Goal: Task Accomplishment & Management: Complete application form

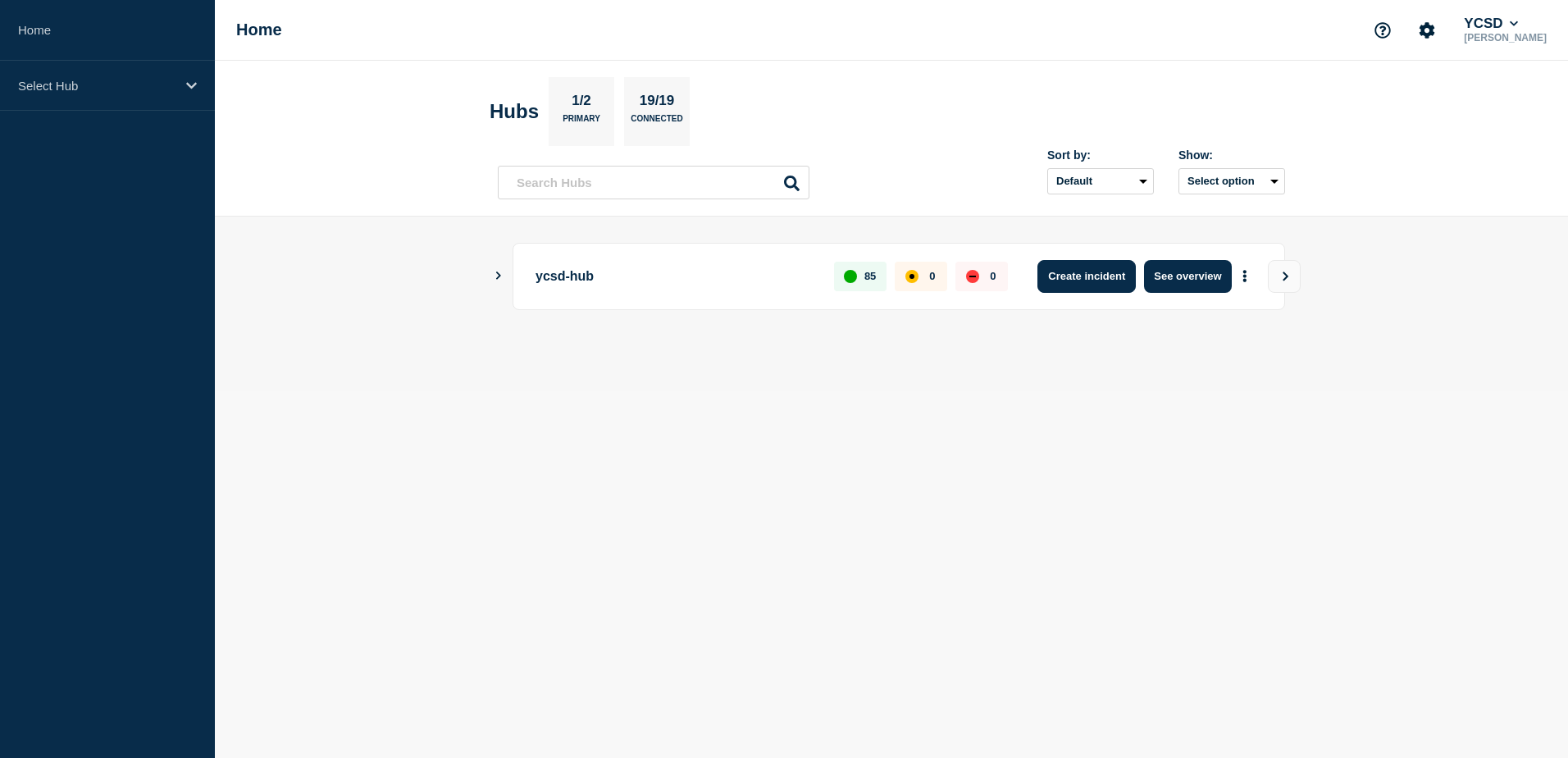
click at [1074, 279] on button "Create incident" at bounding box center [1086, 277] width 98 height 32
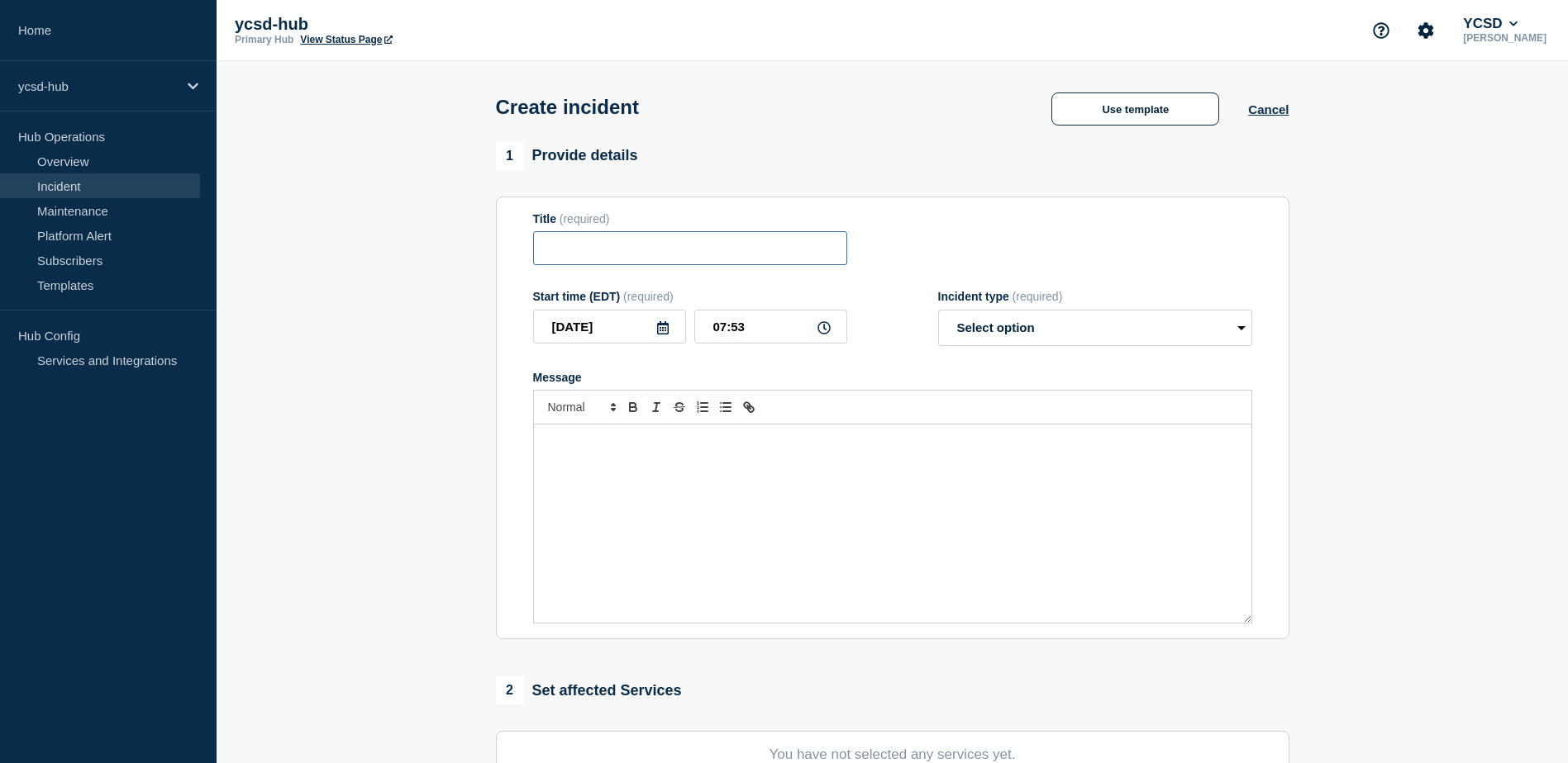
click at [612, 253] on input "Title" at bounding box center [689, 247] width 314 height 34
click at [1136, 106] on button "Use template" at bounding box center [1135, 109] width 168 height 33
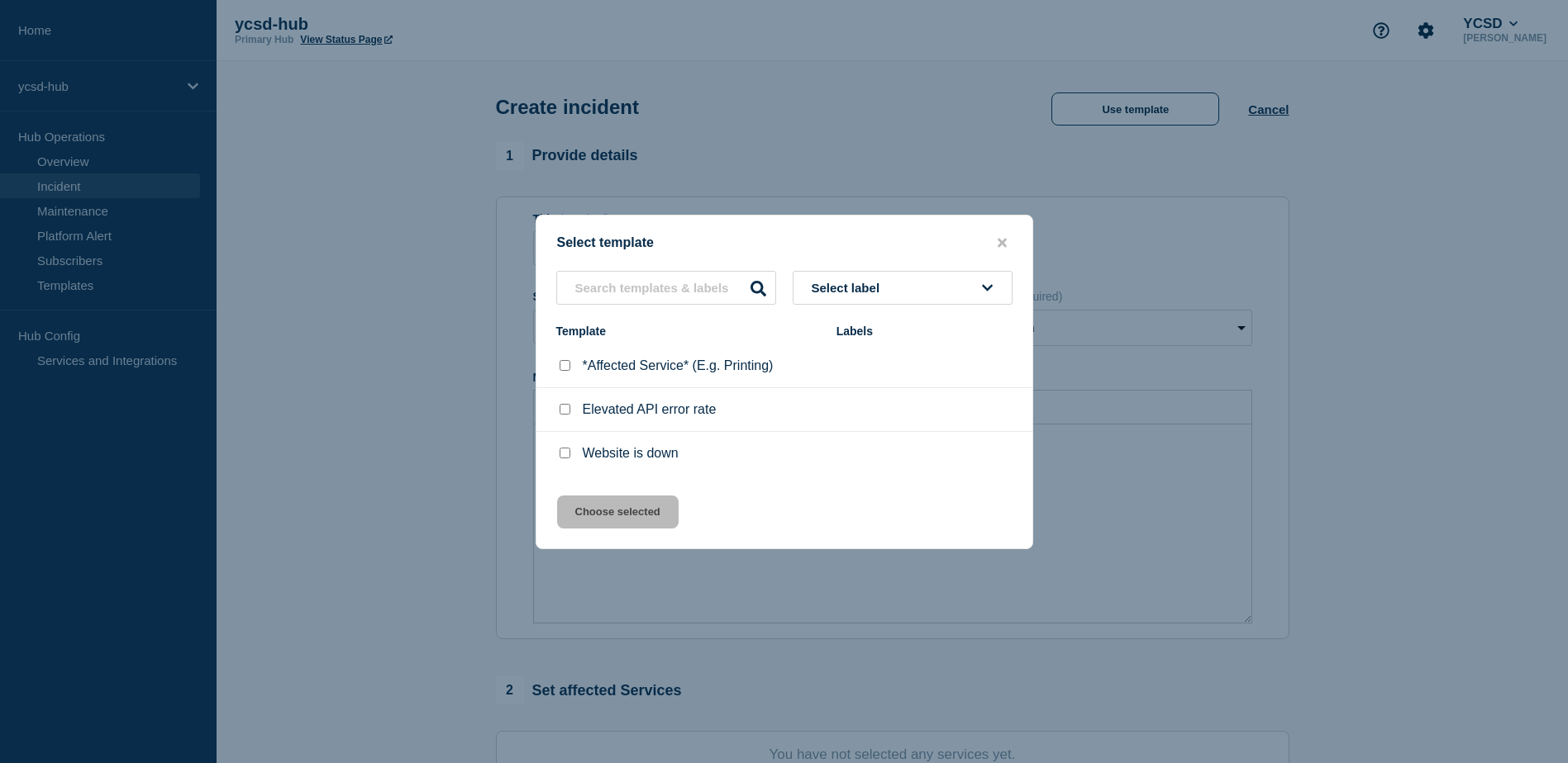
click at [565, 366] on input "*Affected Service* (E.g. Printing) checkbox" at bounding box center [565, 365] width 10 height 10
checkbox input "true"
click at [664, 510] on button "Choose selected" at bounding box center [617, 512] width 121 height 33
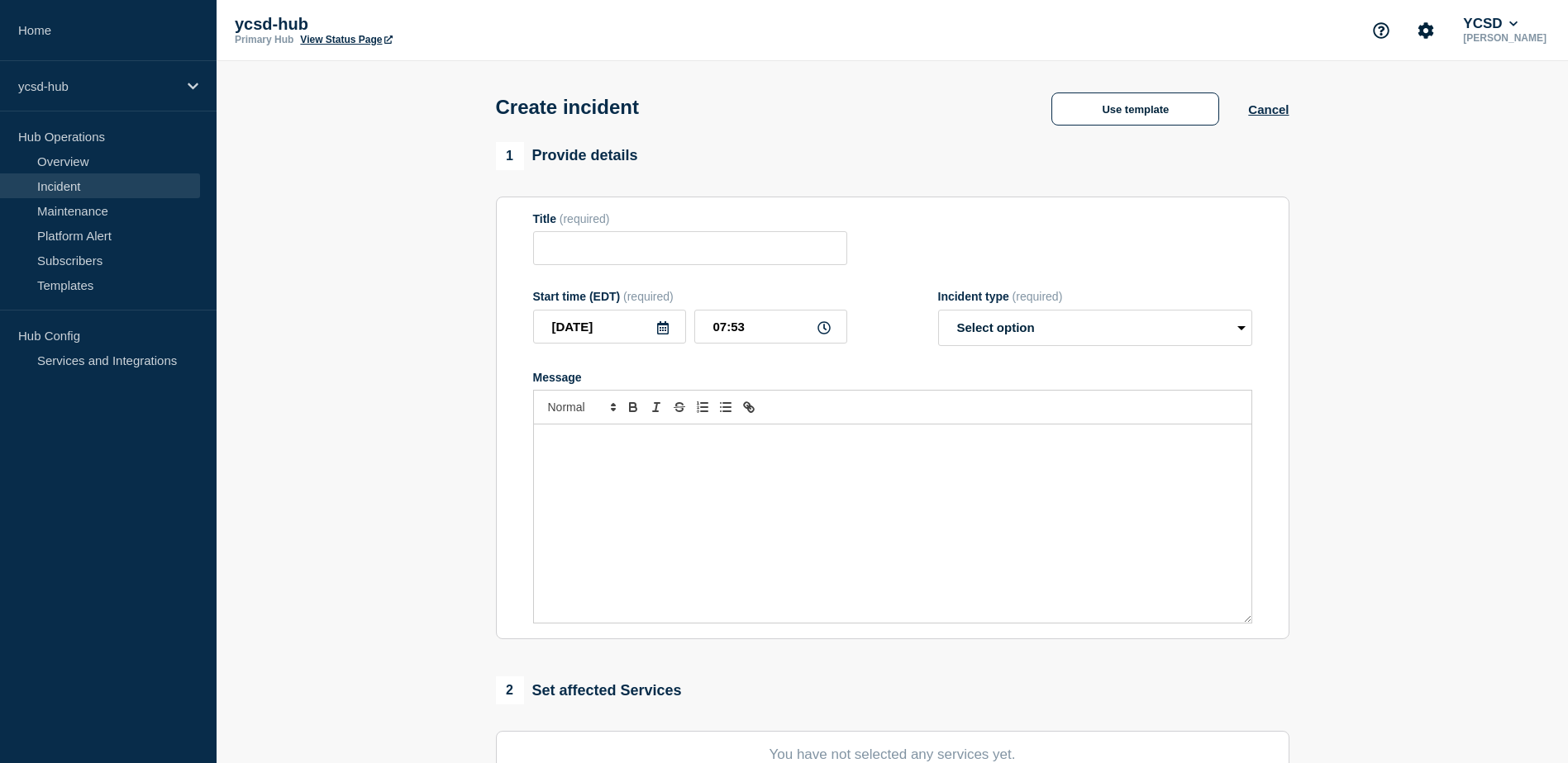
type input "*Affected Service* (E.g. Printing)"
select select "investigating"
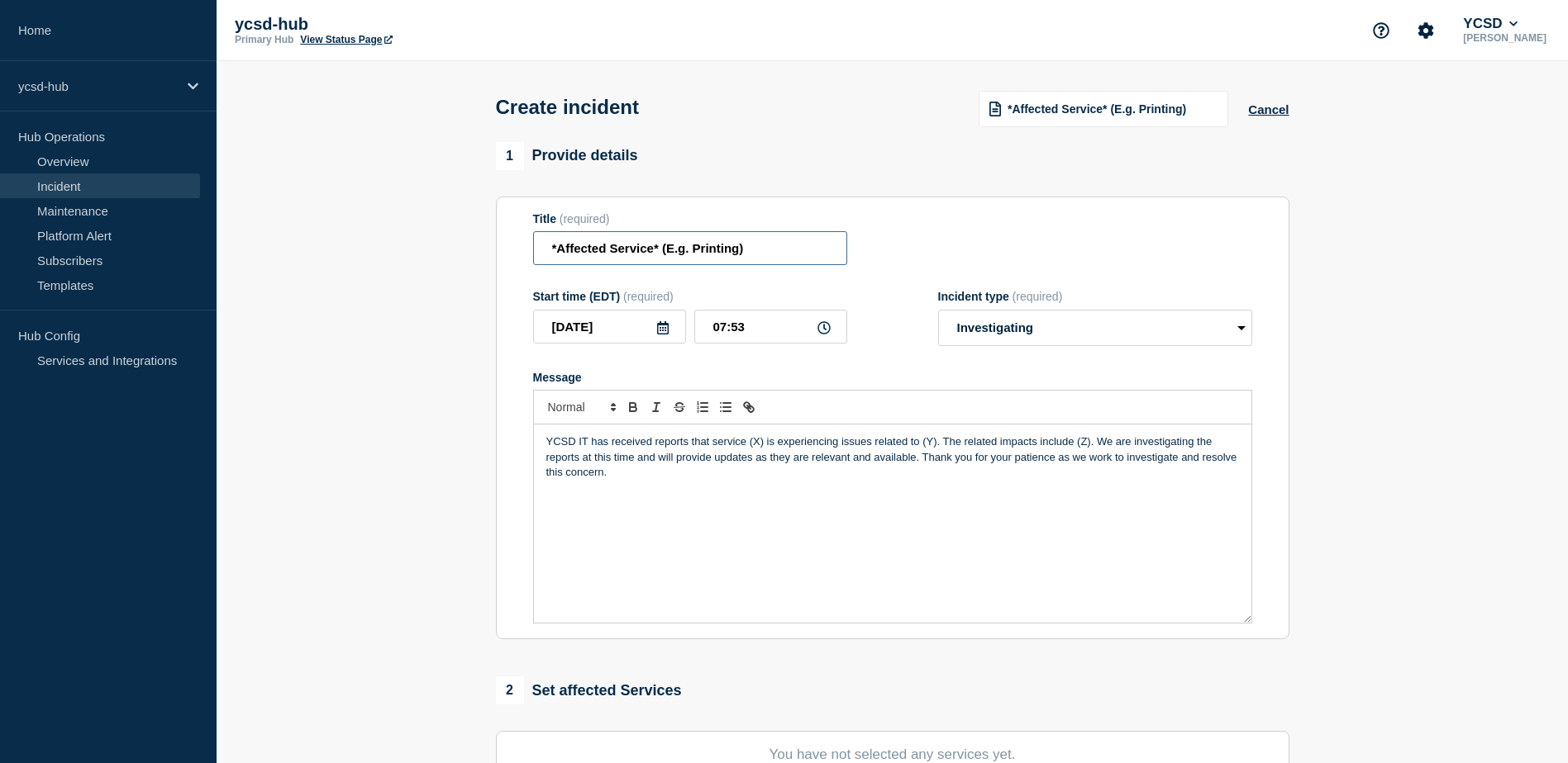
drag, startPoint x: 657, startPoint y: 249, endPoint x: 536, endPoint y: 247, distance: 121.0
click at [536, 247] on input "*Affected Service* (E.g. Printing)" at bounding box center [689, 247] width 314 height 34
type input "SES Server Room (IDF3) (Network services near 300 hall)"
click at [824, 332] on icon at bounding box center [824, 327] width 13 height 13
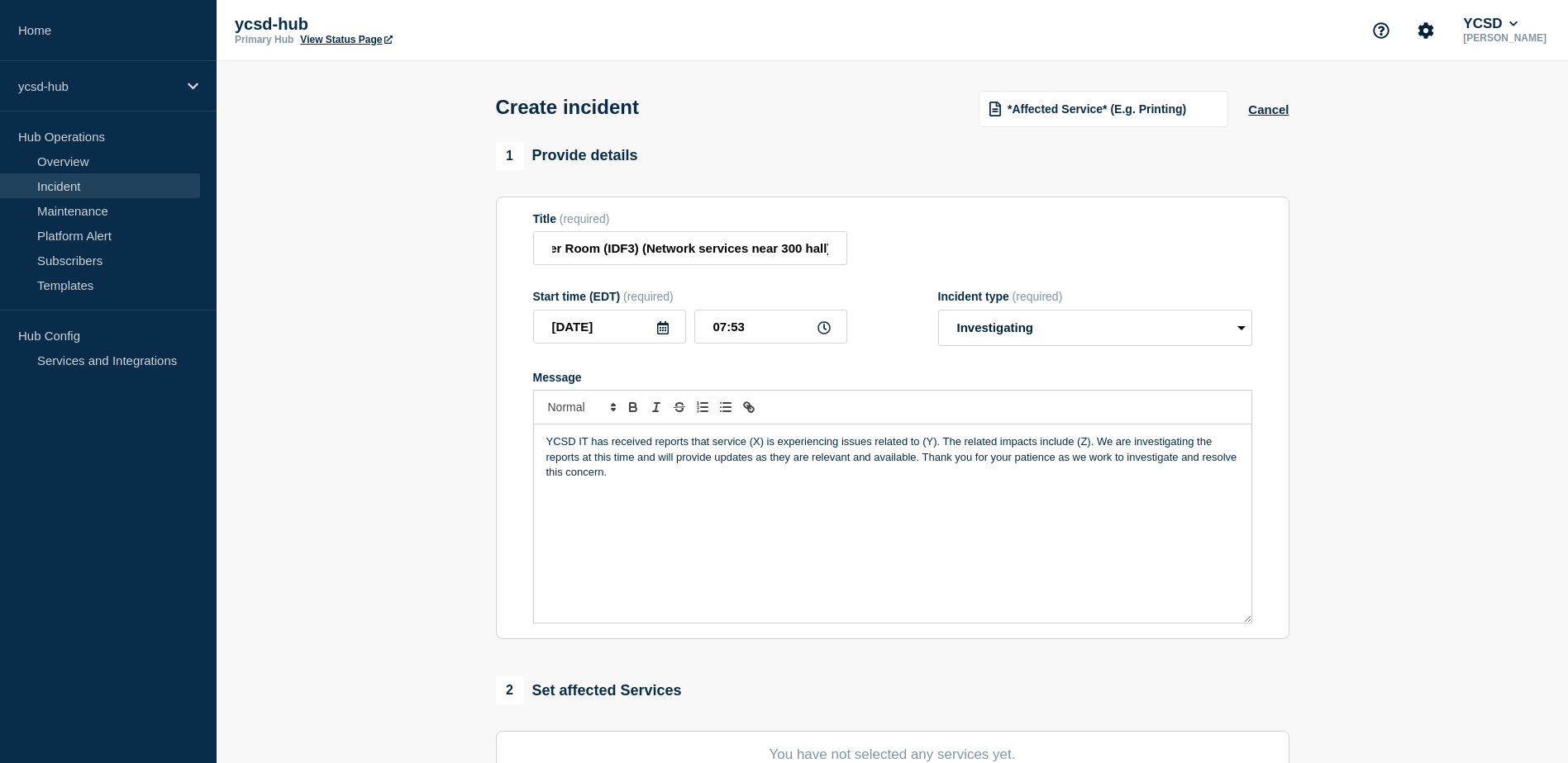
scroll to position [0, 0]
click at [793, 331] on input "07:53" at bounding box center [771, 327] width 153 height 34
click at [655, 332] on input "2025-09-29" at bounding box center [609, 327] width 153 height 34
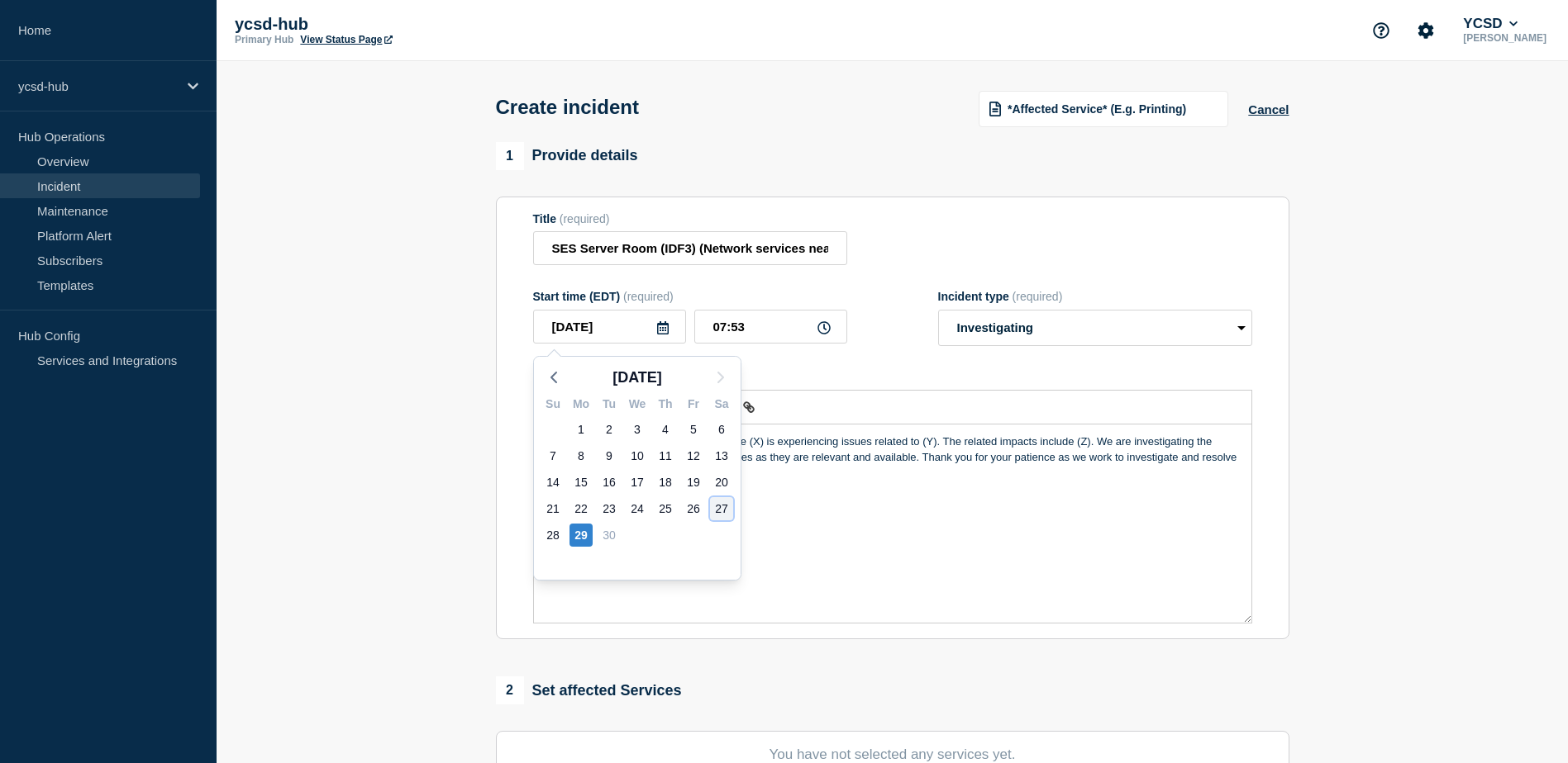
click at [718, 503] on div "27" at bounding box center [721, 509] width 23 height 23
type input "2025-09-27"
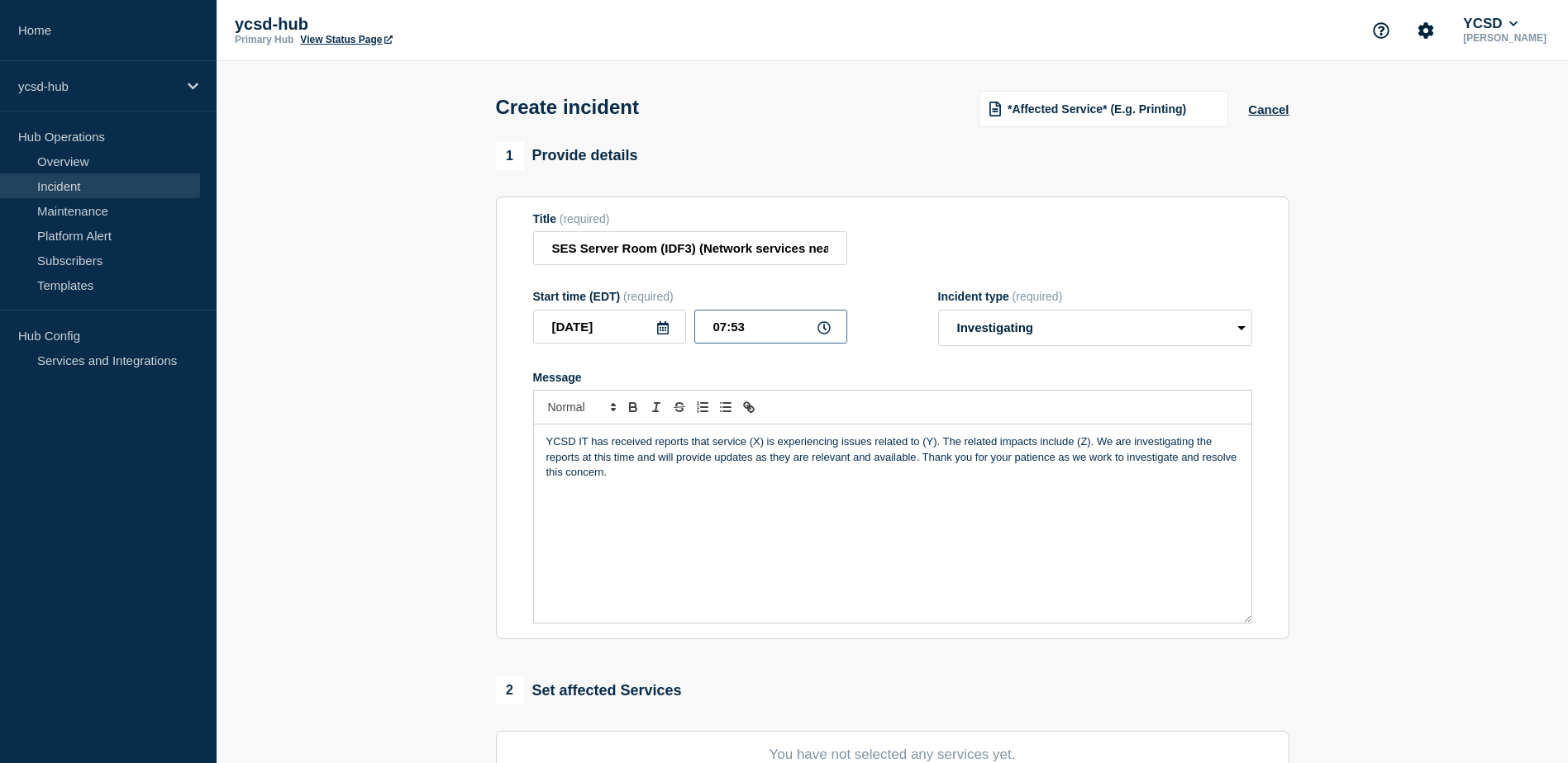
click at [762, 332] on input "07:53" at bounding box center [771, 327] width 153 height 34
click at [827, 329] on icon at bounding box center [824, 327] width 13 height 13
click at [793, 335] on input "07:53" at bounding box center [771, 327] width 153 height 34
click at [739, 333] on input "07:53" at bounding box center [771, 327] width 153 height 34
click at [778, 328] on input "07:53" at bounding box center [771, 327] width 153 height 34
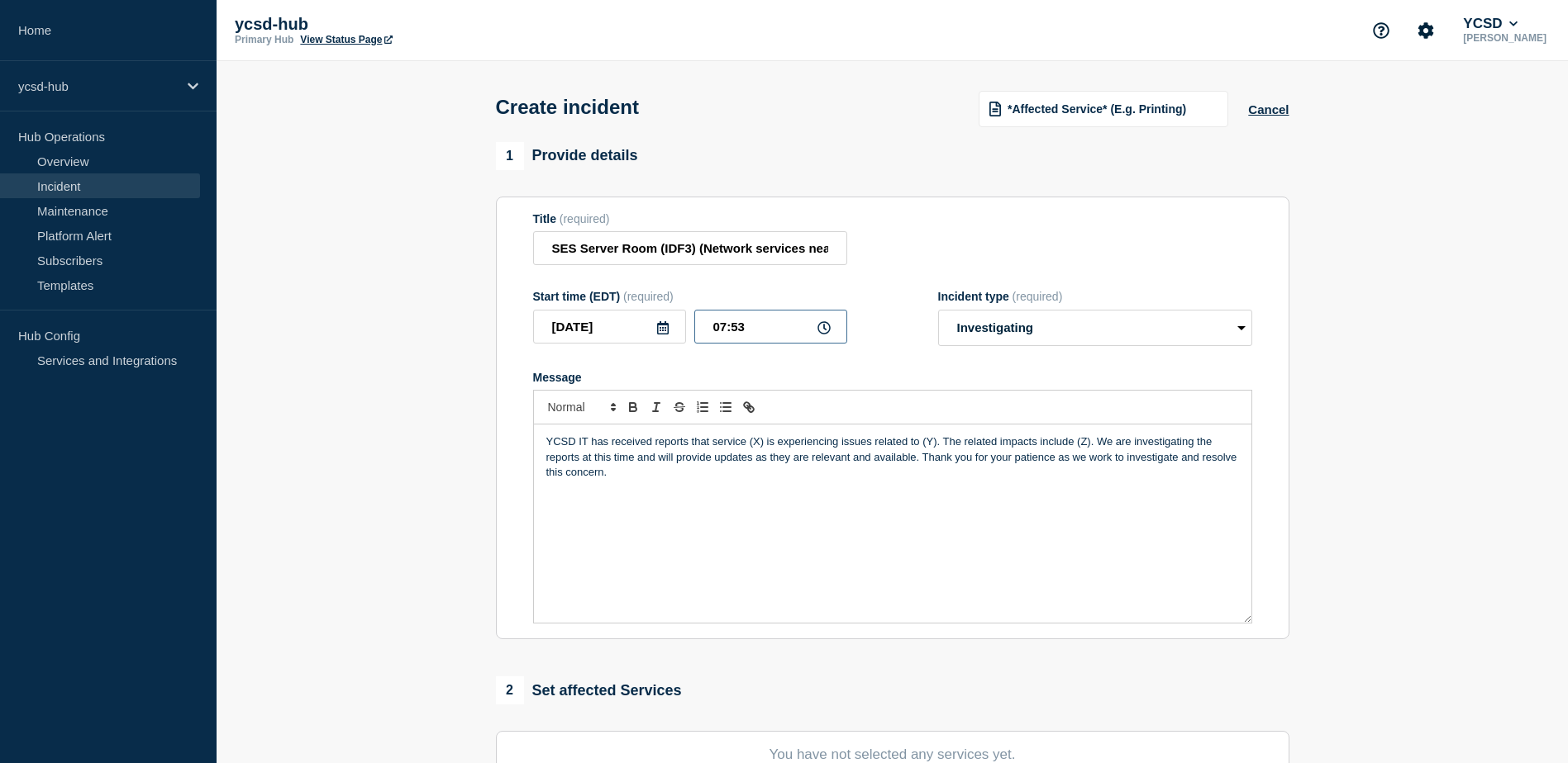
click at [722, 333] on input "07:53" at bounding box center [771, 327] width 153 height 34
type input "01:07"
click at [1005, 340] on select "Select option Investigating Identified Monitoring" at bounding box center [1094, 328] width 314 height 36
select select "identified"
click at [938, 313] on select "Select option Investigating Identified Monitoring" at bounding box center [1094, 328] width 314 height 36
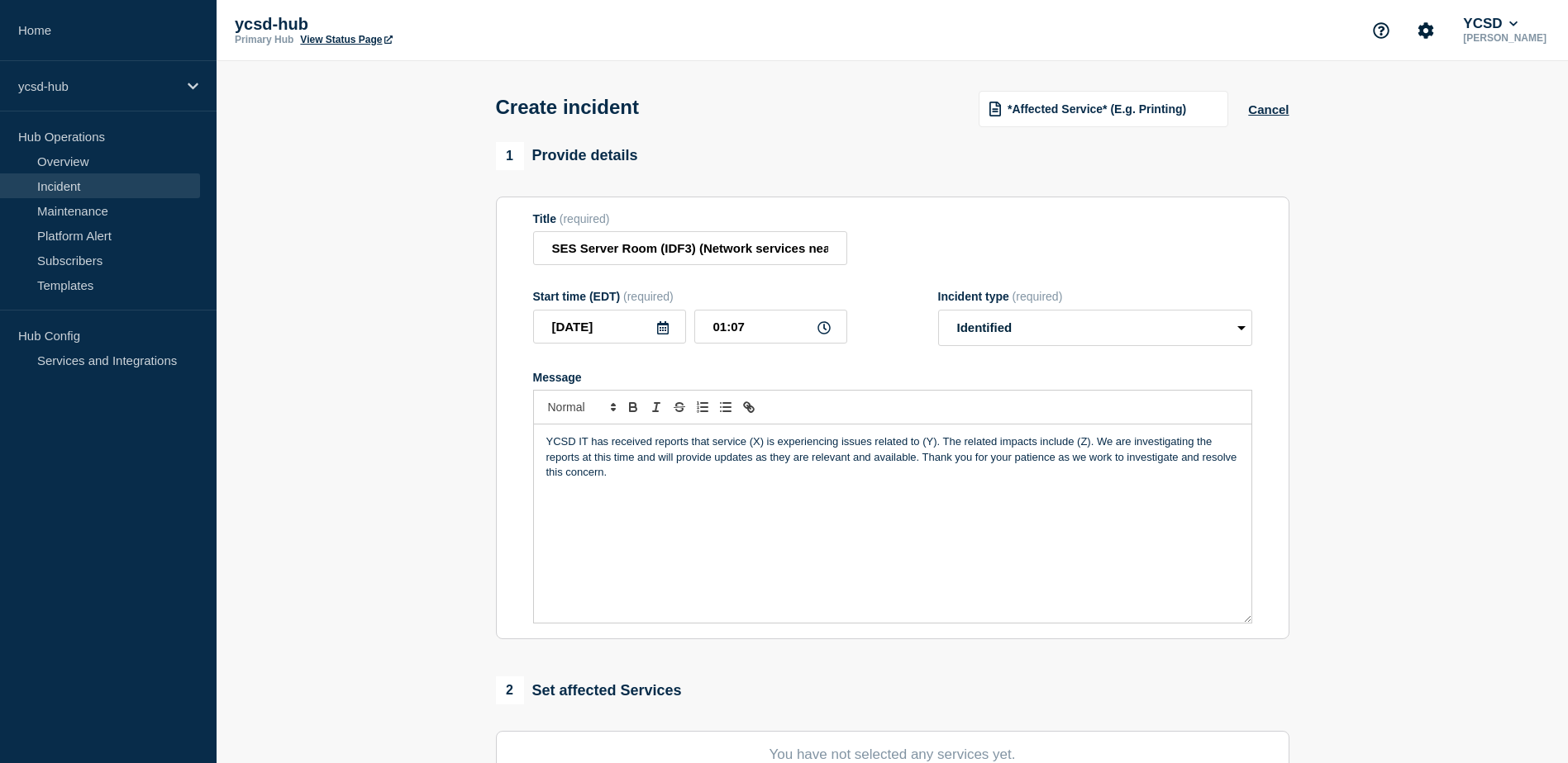
click at [657, 485] on div "YCSD IT has received reports that service (X) is experiencing issues related to…" at bounding box center [892, 523] width 718 height 198
drag, startPoint x: 713, startPoint y: 443, endPoint x: 764, endPoint y: 446, distance: 51.1
click at [764, 446] on p "YCSD IT has received reports that service (X) is experiencing issues related to…" at bounding box center [893, 457] width 693 height 46
click at [829, 440] on p "YCSD IT has received reports that network services including PVS desktop comput…" at bounding box center [893, 457] width 693 height 46
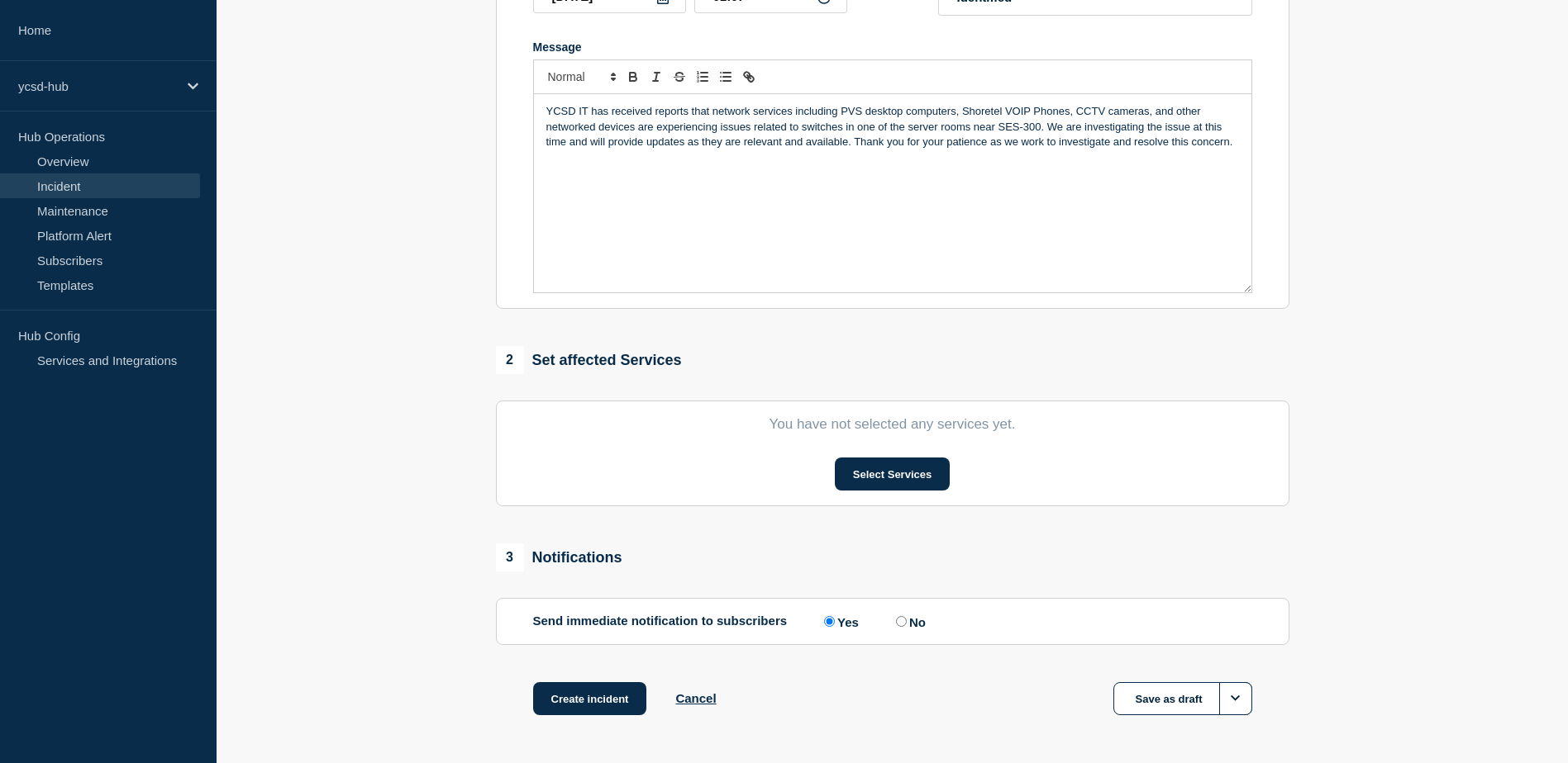
scroll to position [394, 0]
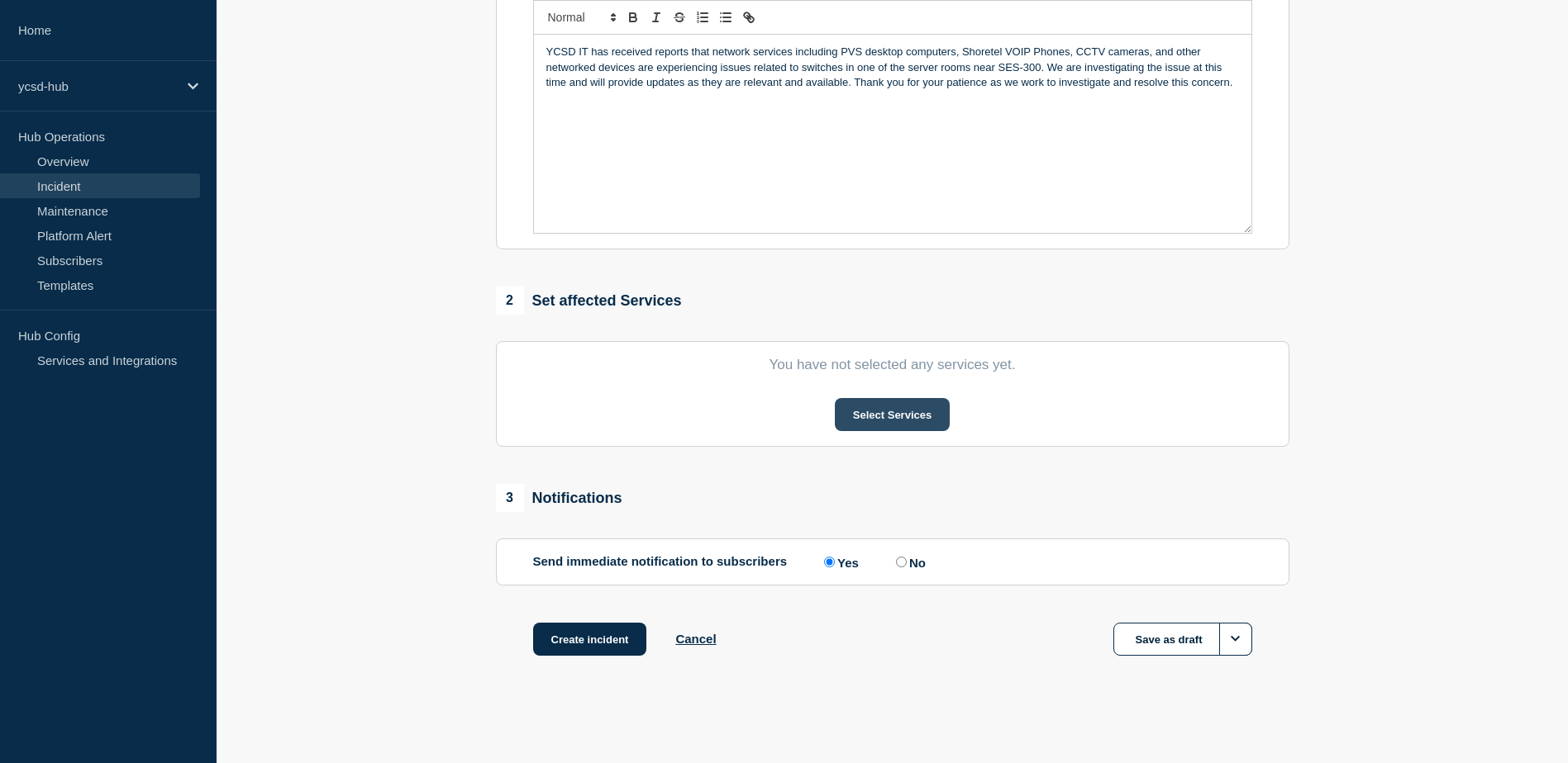
click at [916, 412] on button "Select Services" at bounding box center [892, 414] width 115 height 33
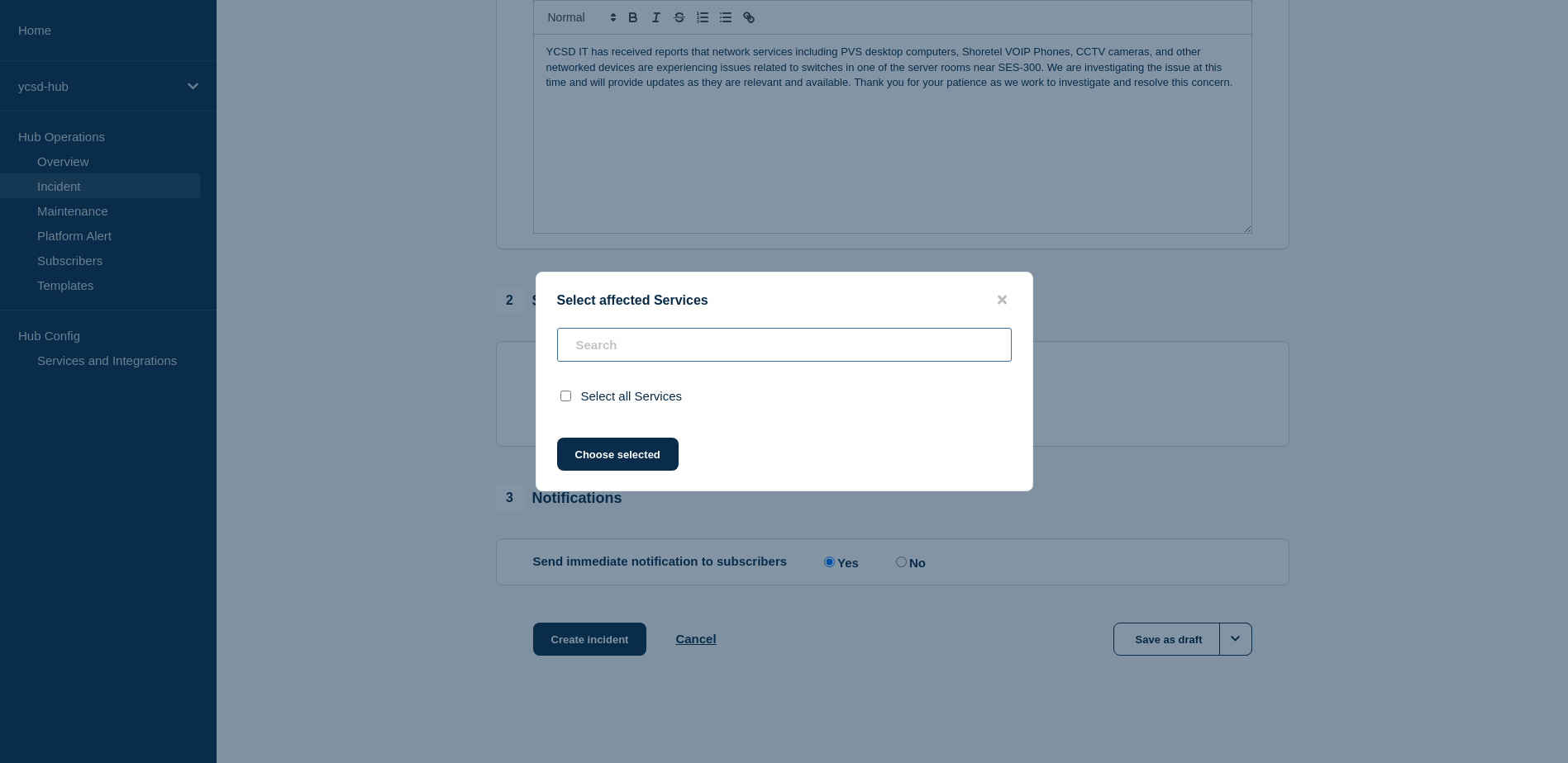
click at [635, 350] on input "text" at bounding box center [784, 345] width 455 height 34
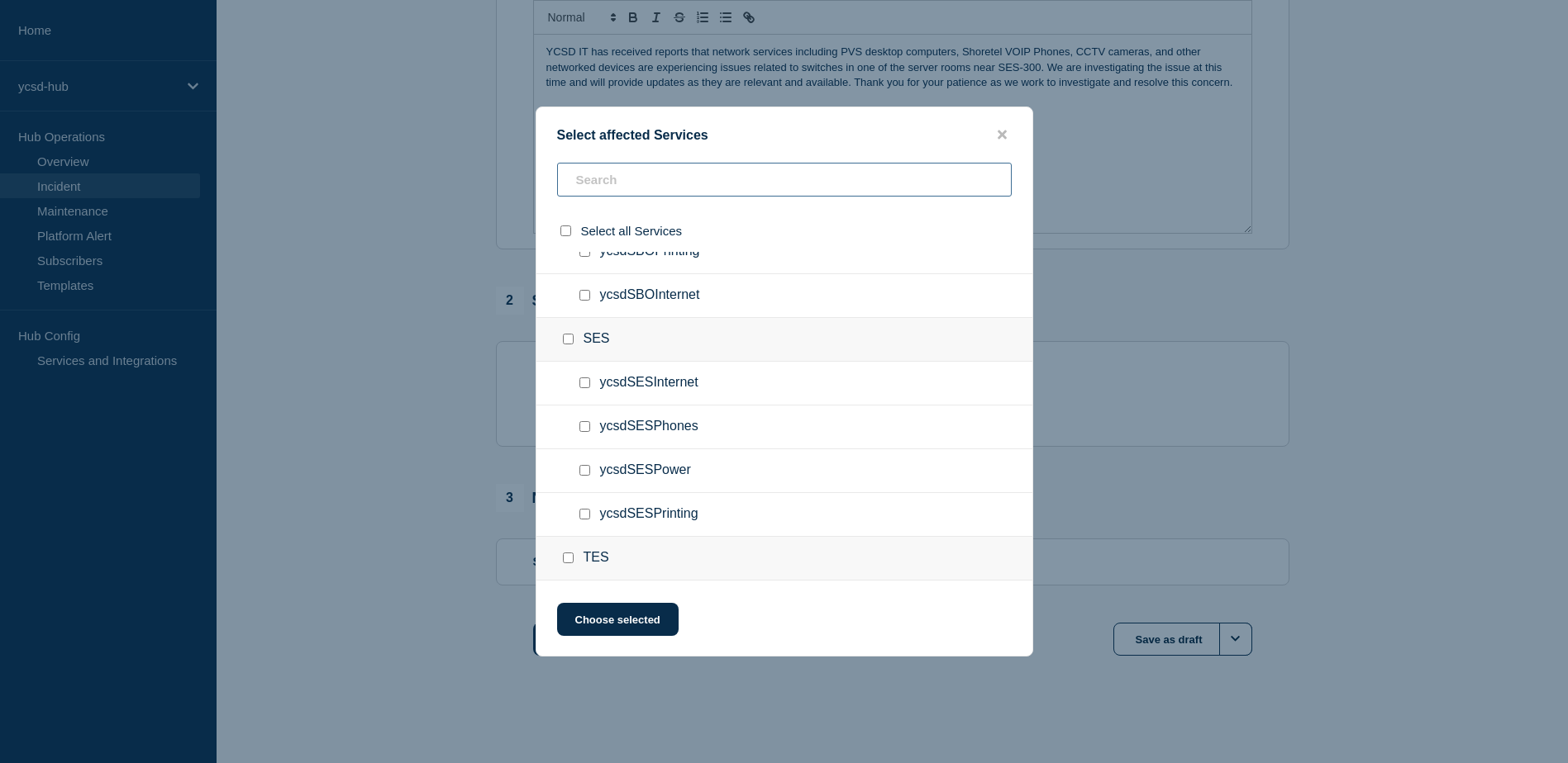
scroll to position [2864, 0]
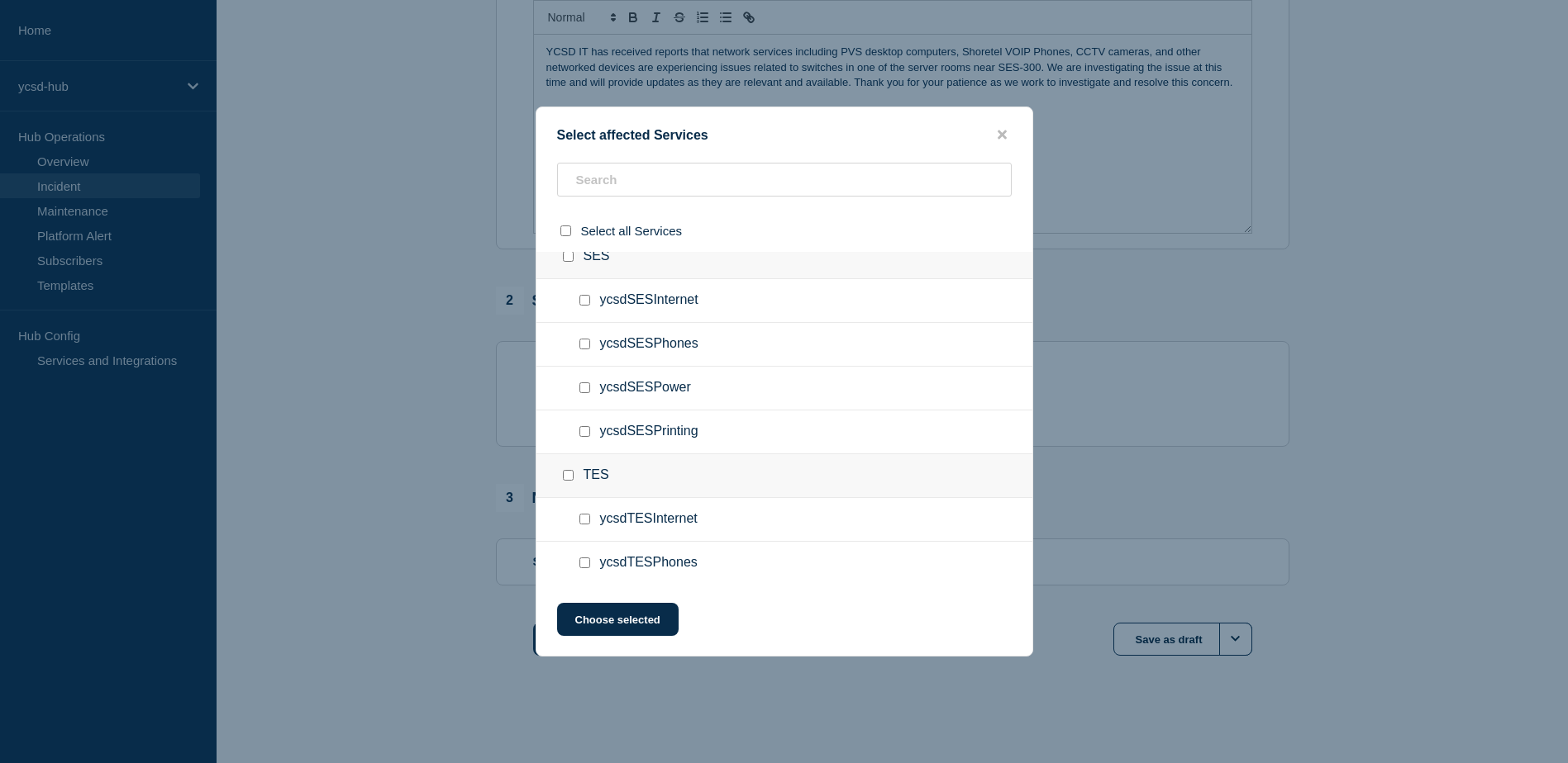
click at [580, 302] on input "ycsdSESInternet checkbox" at bounding box center [585, 300] width 10 height 10
checkbox input "true"
click at [581, 345] on input "ycsdSESPhones checkbox" at bounding box center [585, 344] width 10 height 10
checkbox input "true"
click at [635, 621] on button "Choose selected" at bounding box center [617, 620] width 121 height 33
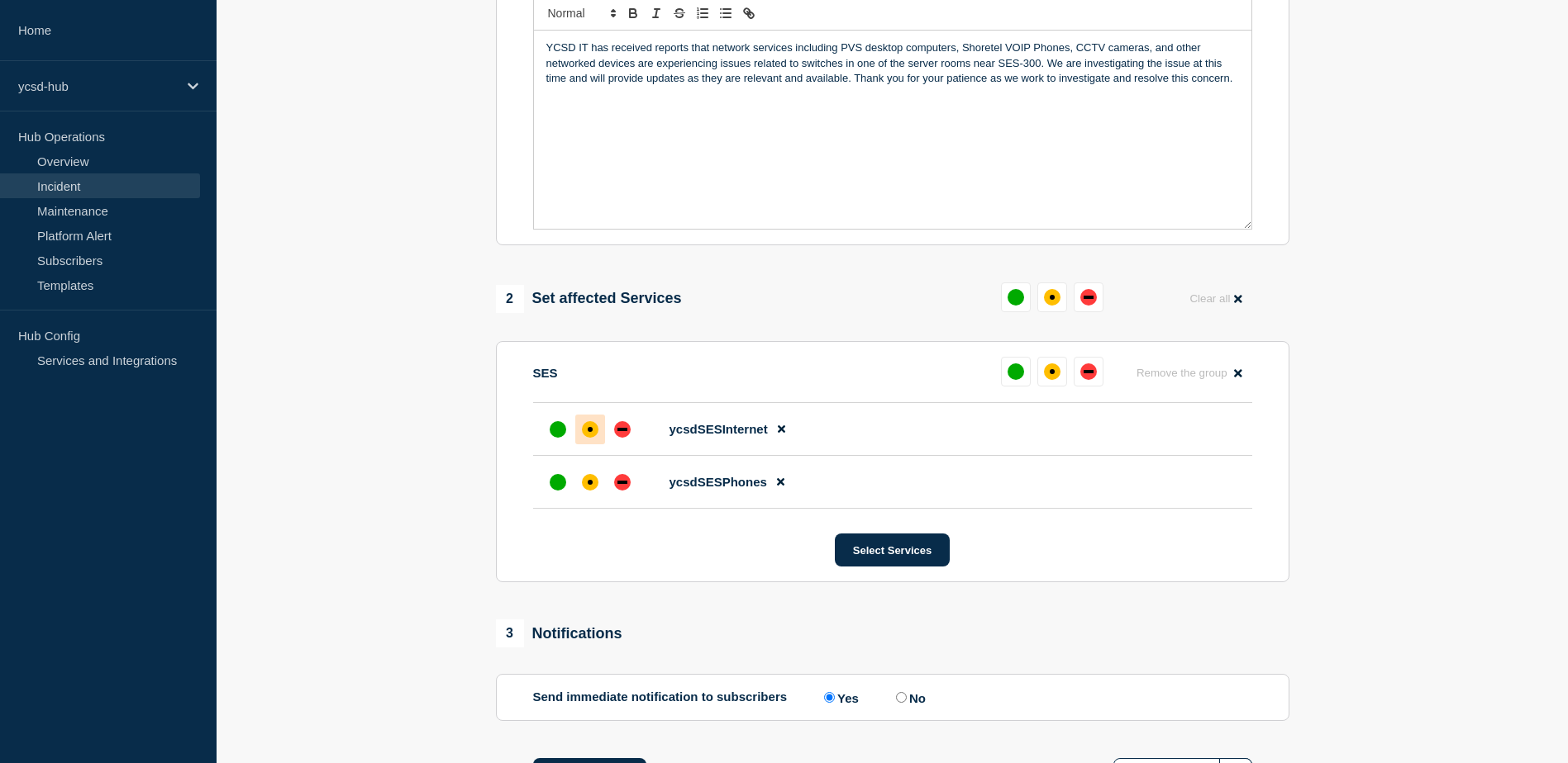
click at [591, 427] on div "affected" at bounding box center [590, 429] width 16 height 16
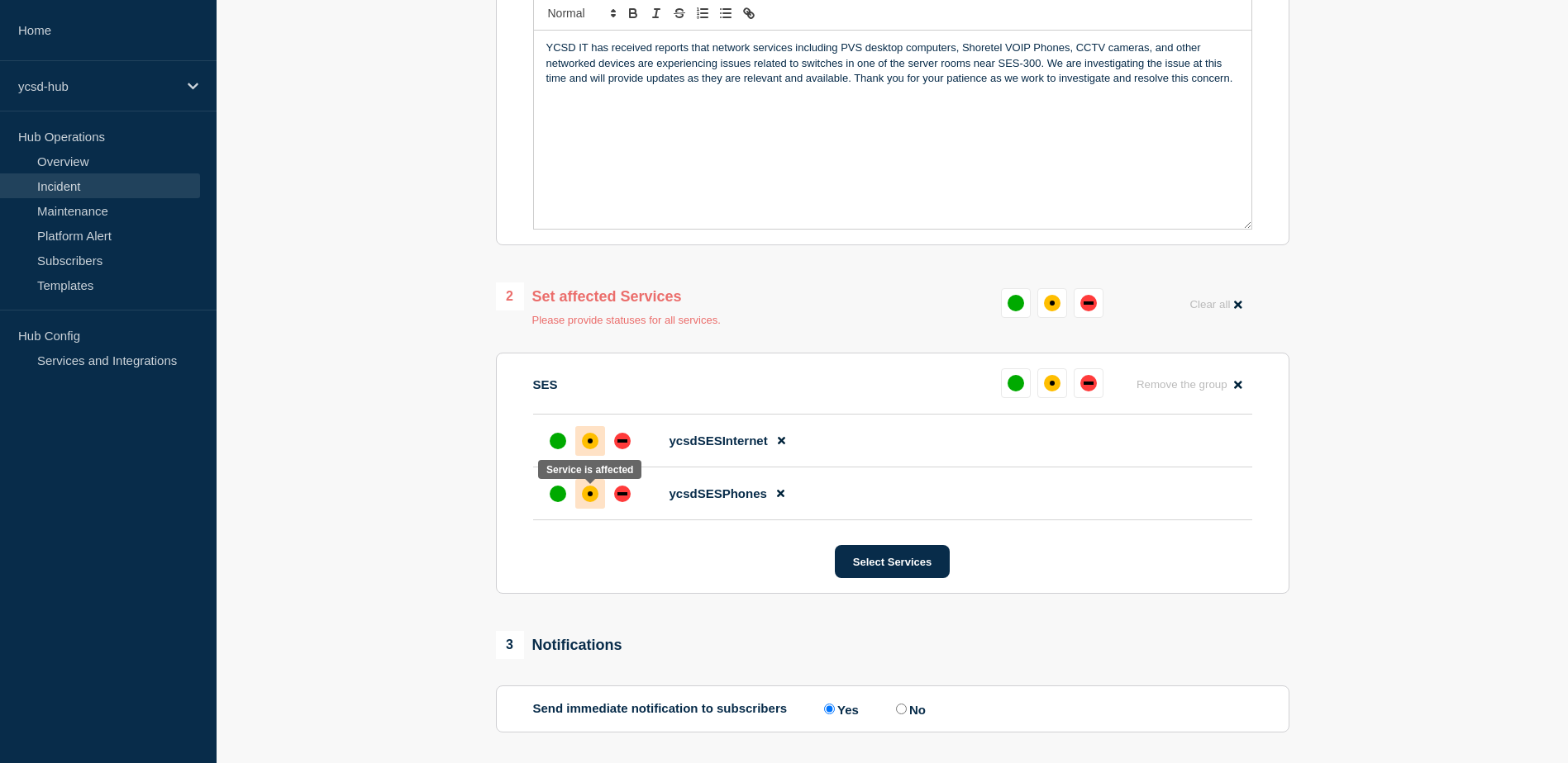
click at [584, 503] on div "affected" at bounding box center [590, 493] width 16 height 16
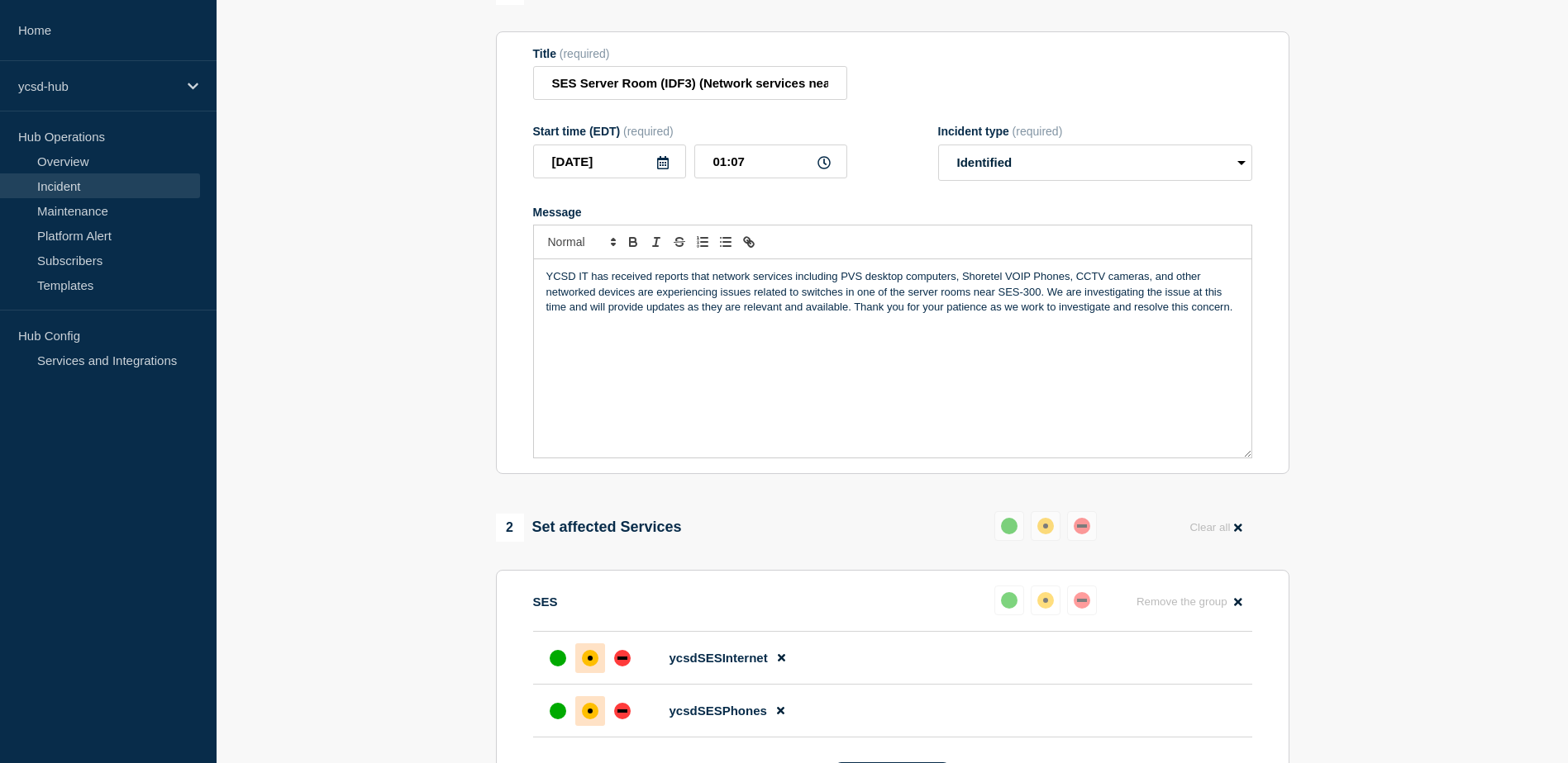
scroll to position [534, 0]
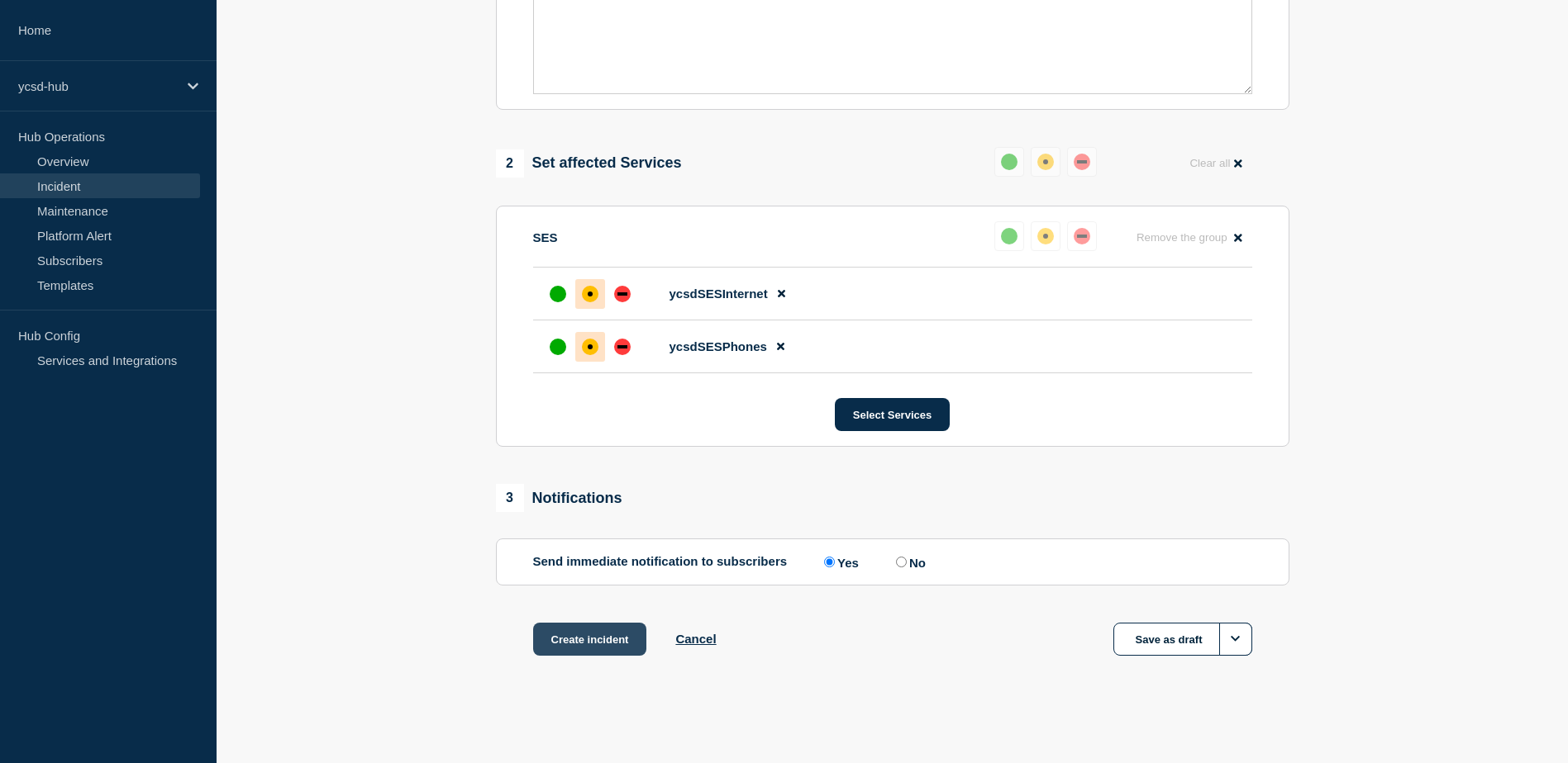
click at [594, 635] on button "Create incident" at bounding box center [590, 639] width 114 height 33
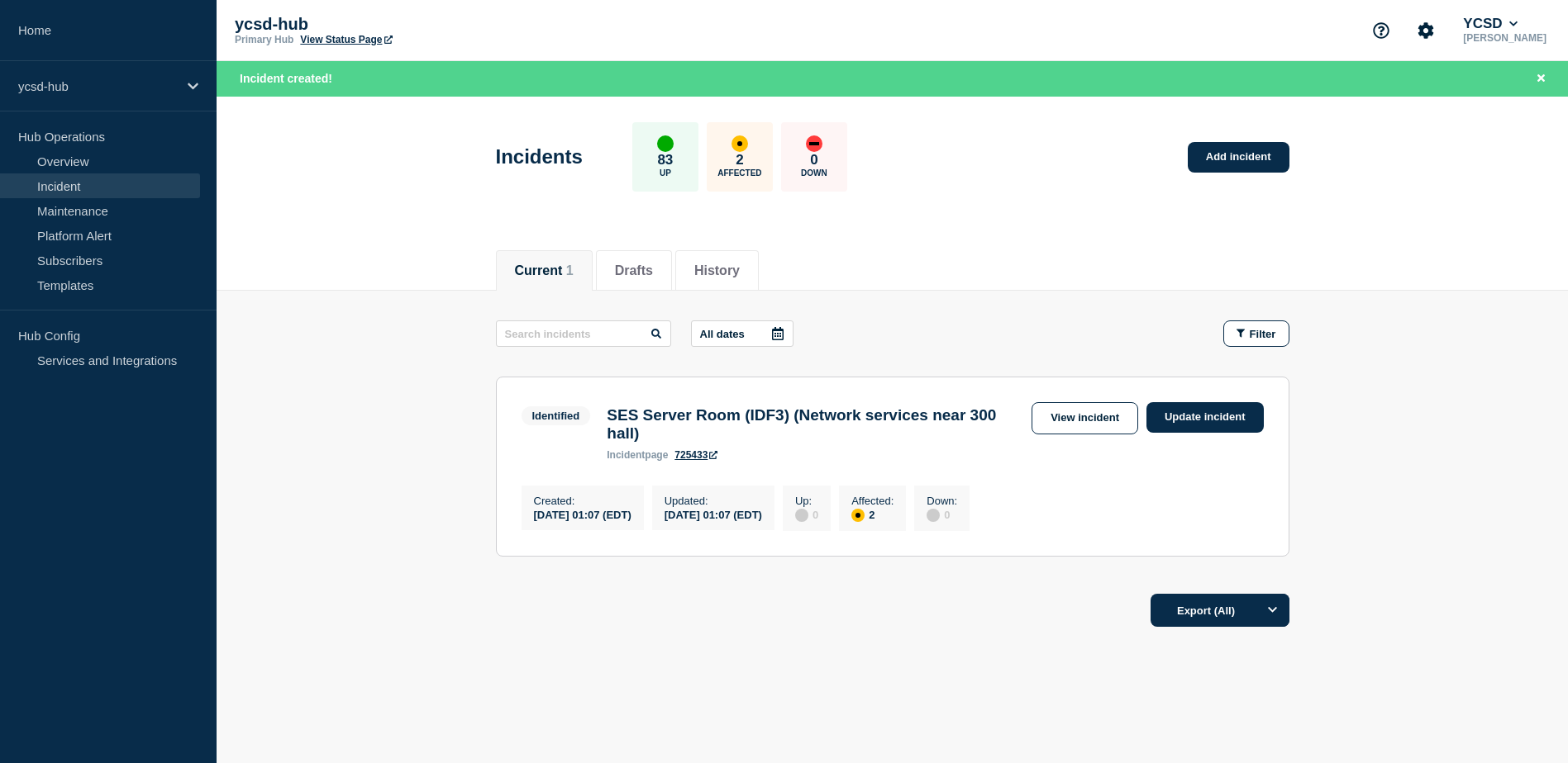
click at [1436, 352] on main "All dates Filter Identified 2 Affected SES Server Room (IDF3) (Network services…" at bounding box center [892, 436] width 1351 height 290
click at [1061, 418] on link "View incident" at bounding box center [1085, 418] width 107 height 32
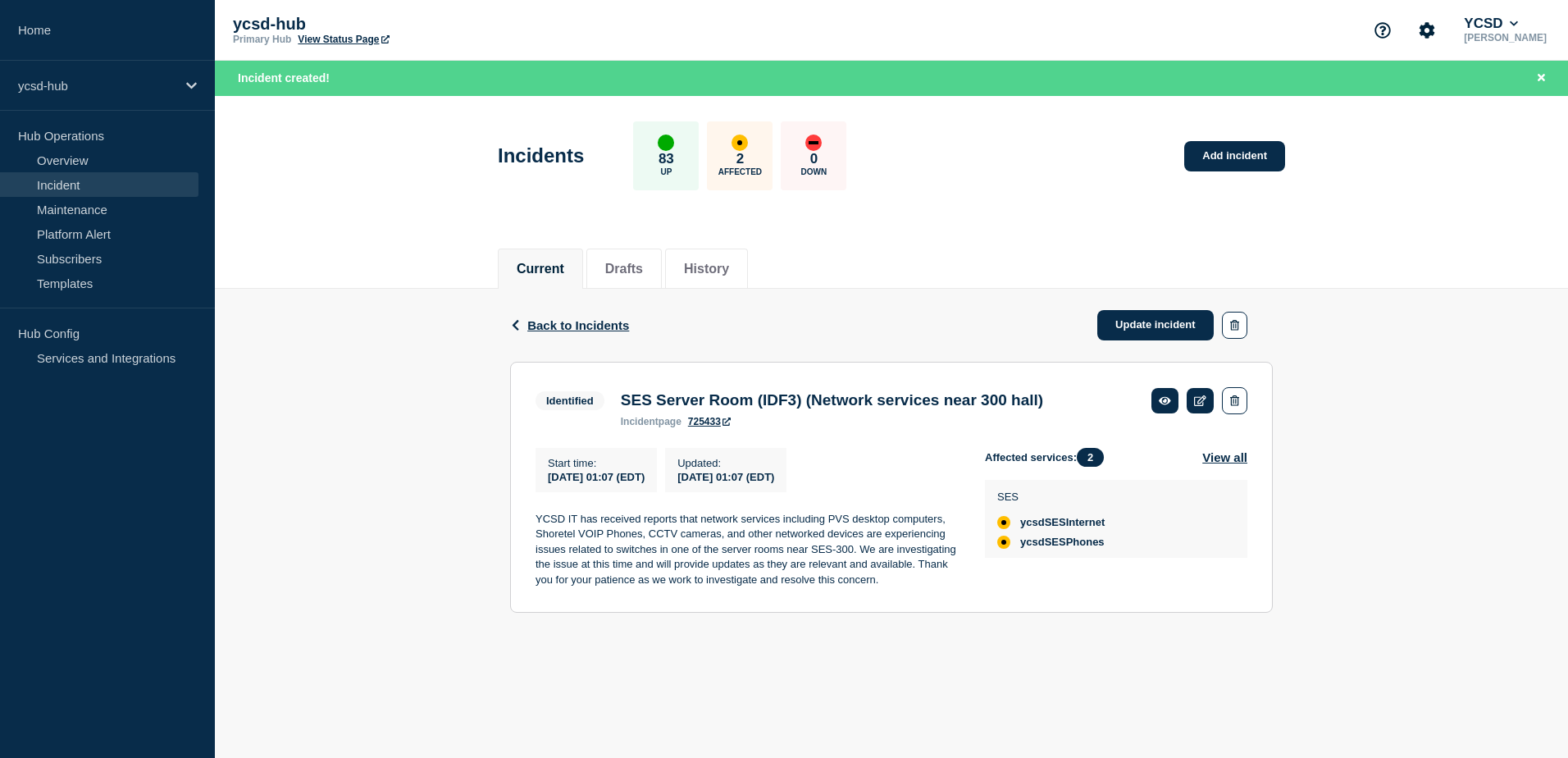
click at [373, 374] on div "Back Back to Incidents Update incident Identified SES Server Room (IDF3) (Netwo…" at bounding box center [891, 463] width 1353 height 349
click at [1167, 400] on icon at bounding box center [1165, 400] width 12 height 9
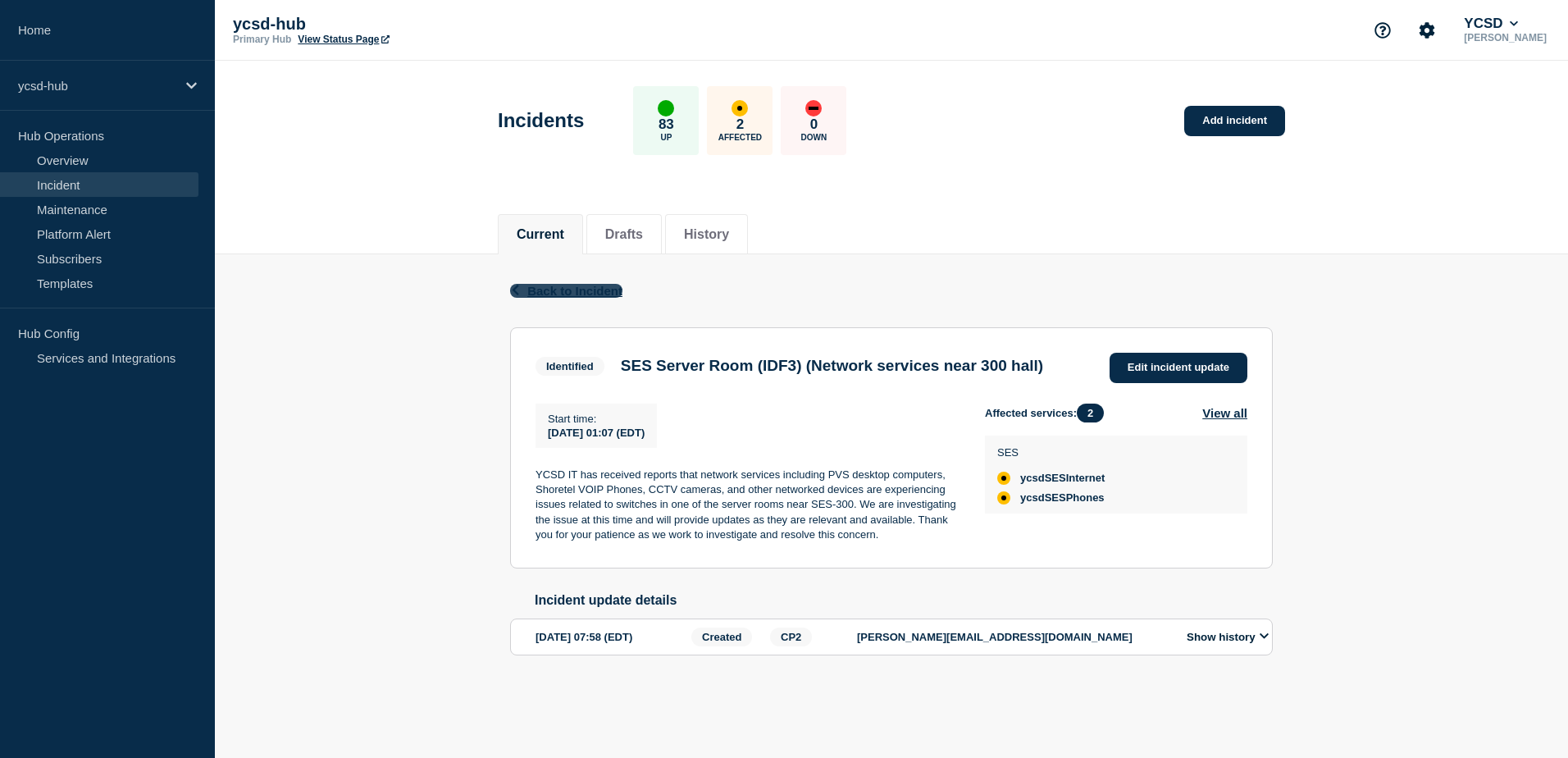
click at [566, 292] on span "Back to Incident" at bounding box center [575, 291] width 96 height 14
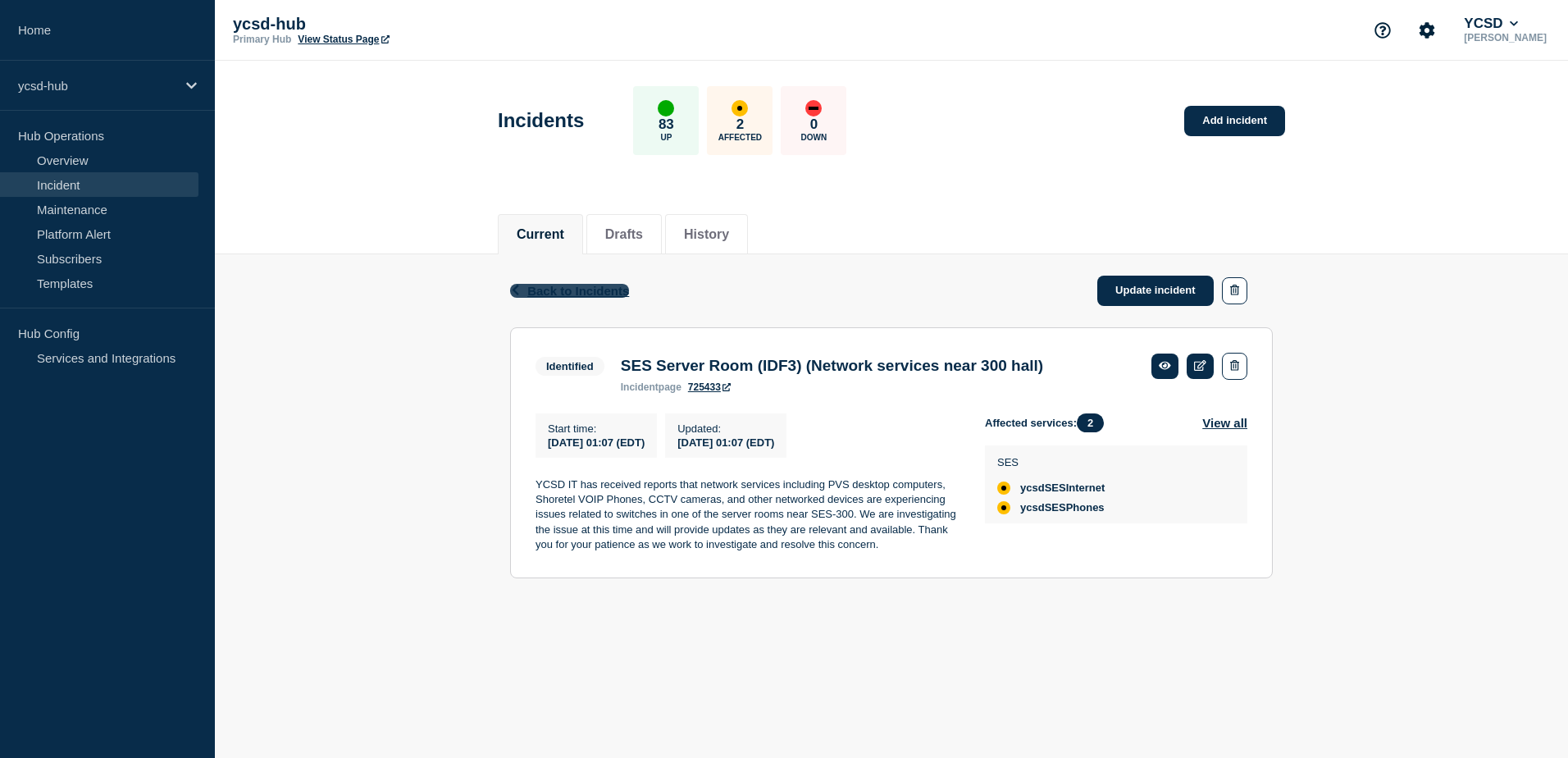
click at [563, 284] on span "Back to Incidents" at bounding box center [578, 291] width 102 height 14
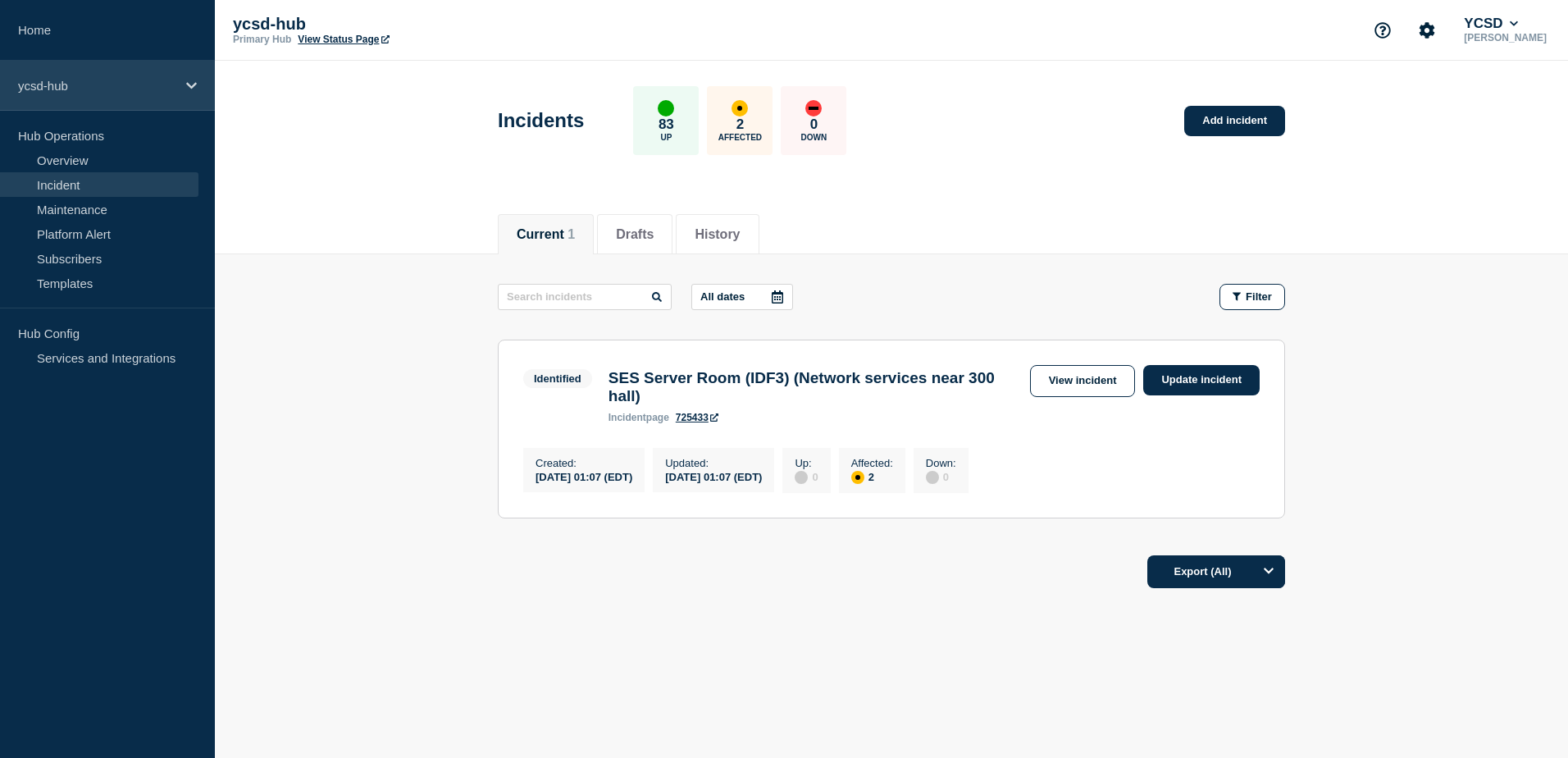
click at [155, 88] on p "ycsd-hub" at bounding box center [96, 85] width 158 height 14
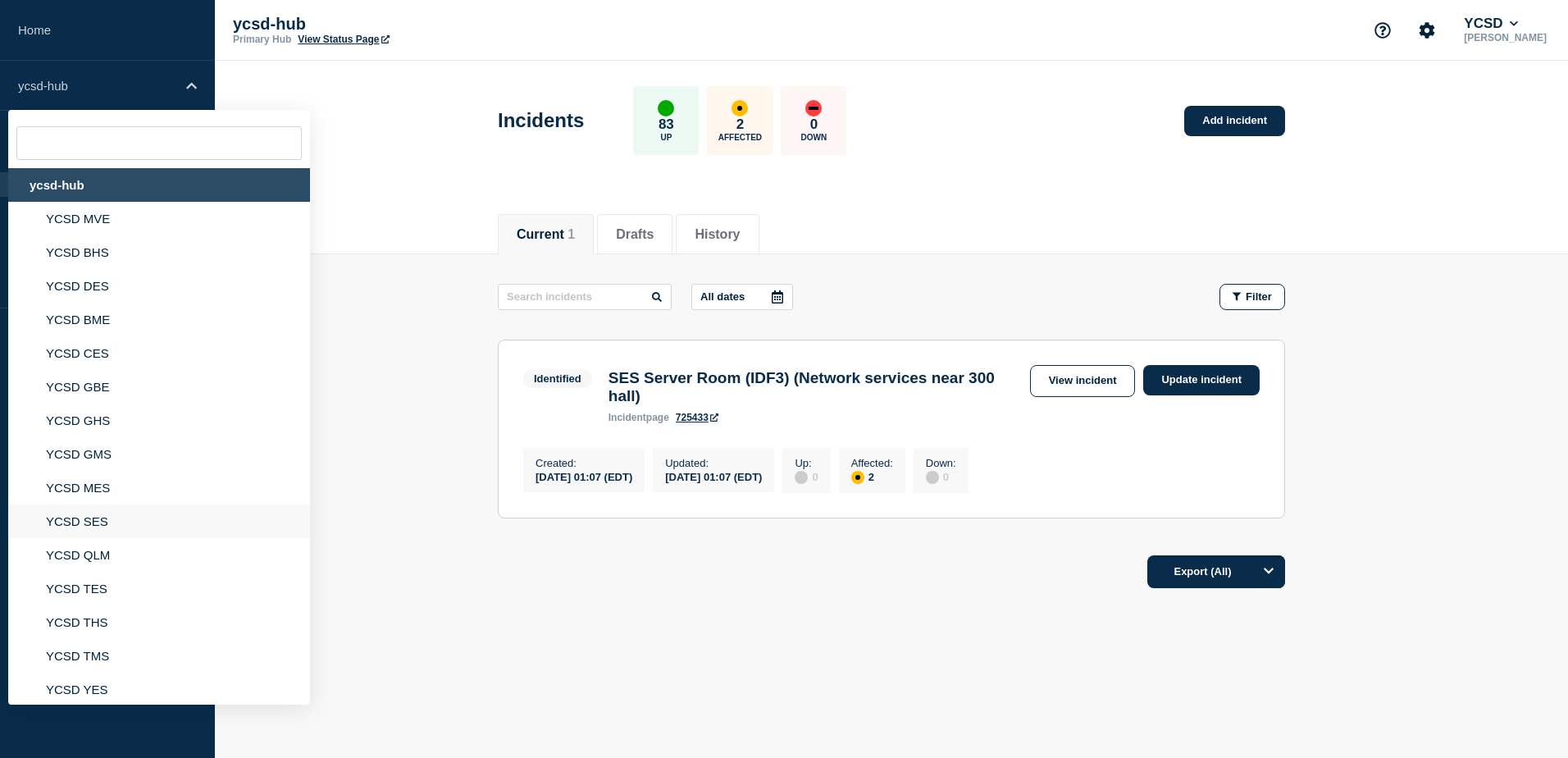
click at [132, 511] on li "YCSD SES" at bounding box center [160, 521] width 302 height 33
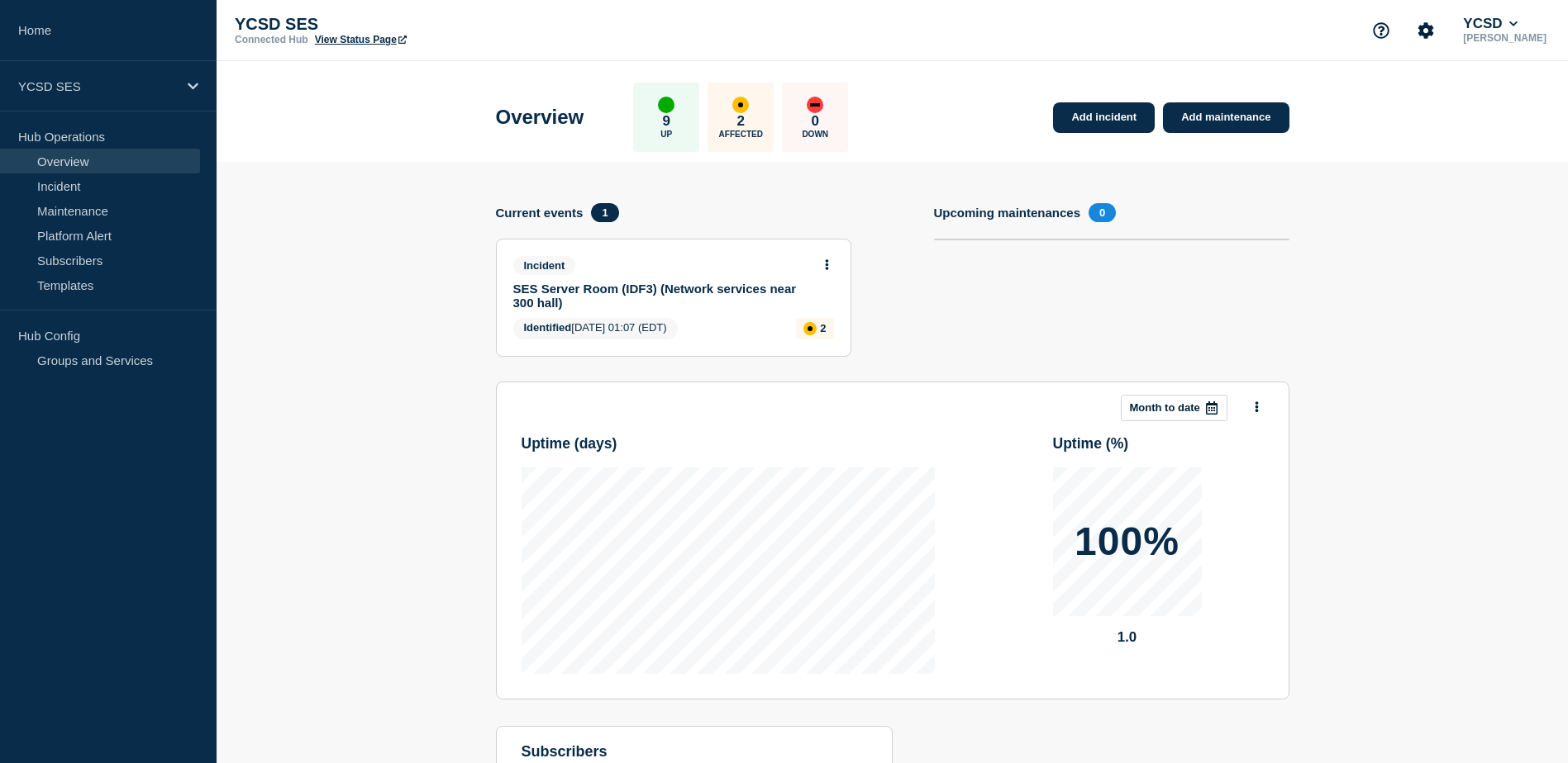
click at [1327, 311] on section "Add incident Add maintenance Current events 1 Incident SES Server Room (IDF3) (…" at bounding box center [892, 533] width 1351 height 742
click at [1298, 299] on section "Add incident Add maintenance Current events 1 Incident SES Server Room (IDF3) (…" at bounding box center [892, 533] width 1351 height 742
click at [597, 284] on link "SES Server Room (IDF3) (Network services near 300 hall)" at bounding box center [662, 296] width 298 height 28
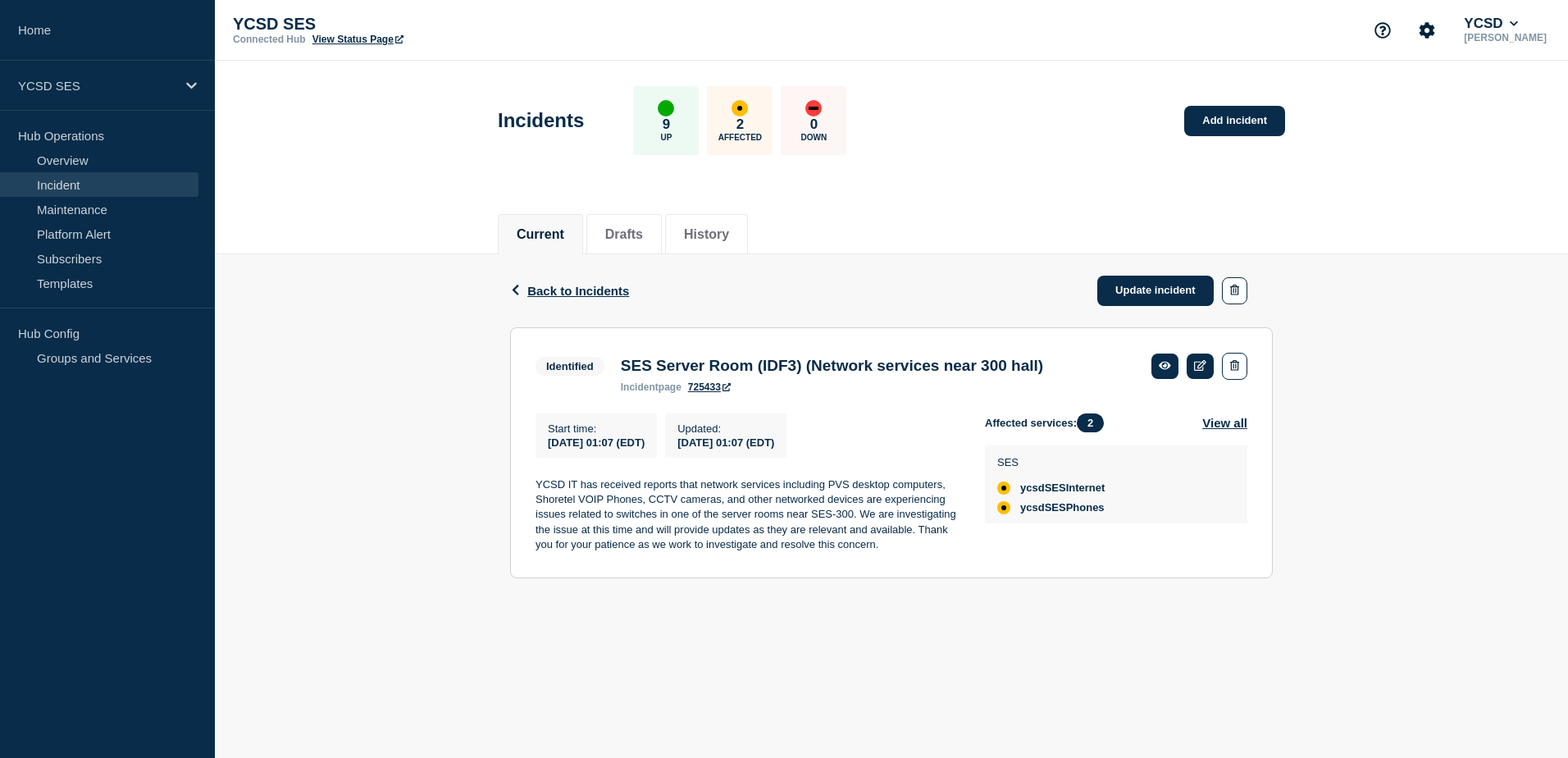
click at [1137, 273] on div "Back Back to Incidents Update incident" at bounding box center [891, 291] width 763 height 73
click at [1132, 284] on link "Update incident" at bounding box center [1155, 291] width 117 height 31
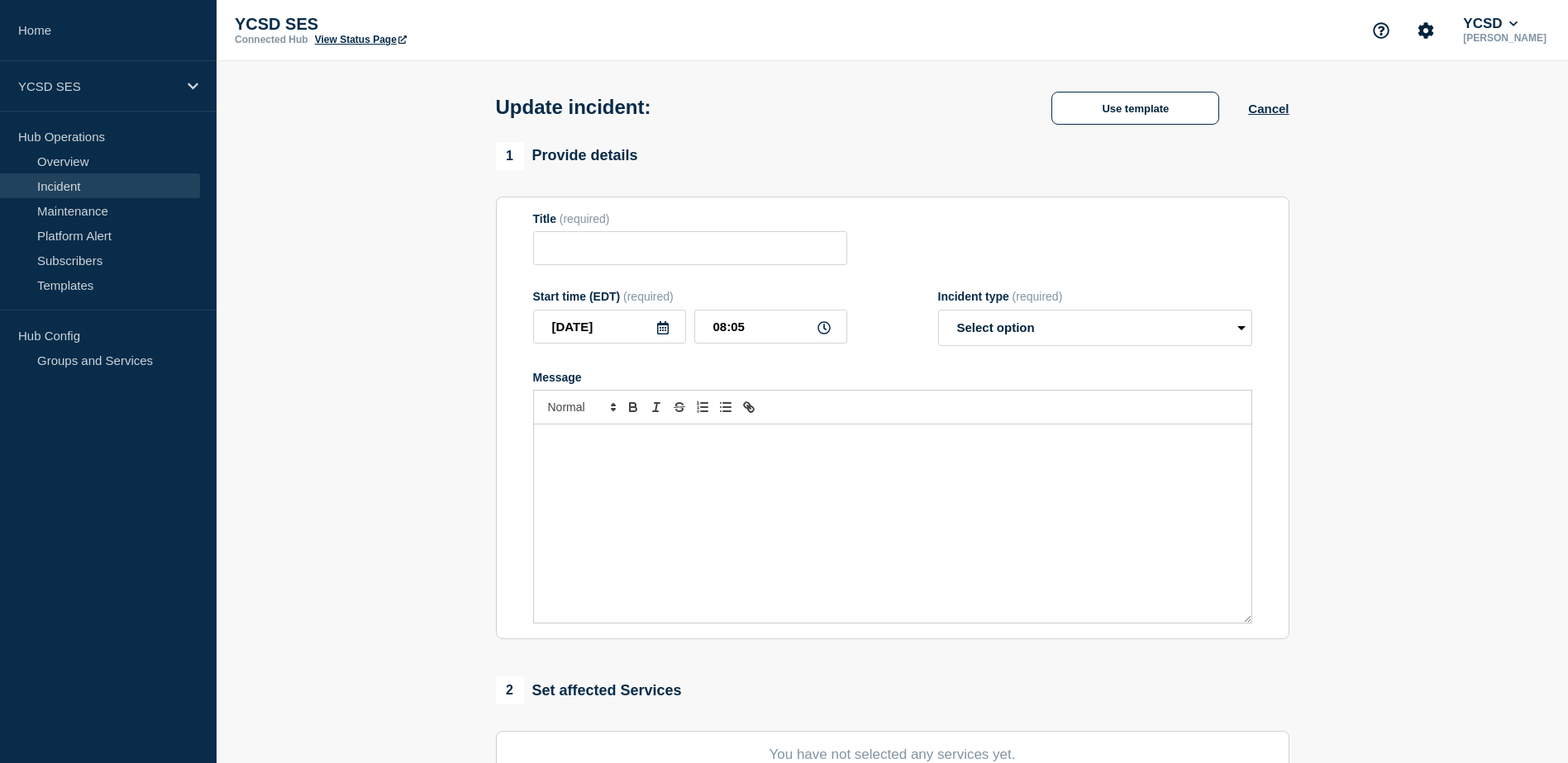
type input "SES Server Room (IDF3) (Network services near 300 hall)"
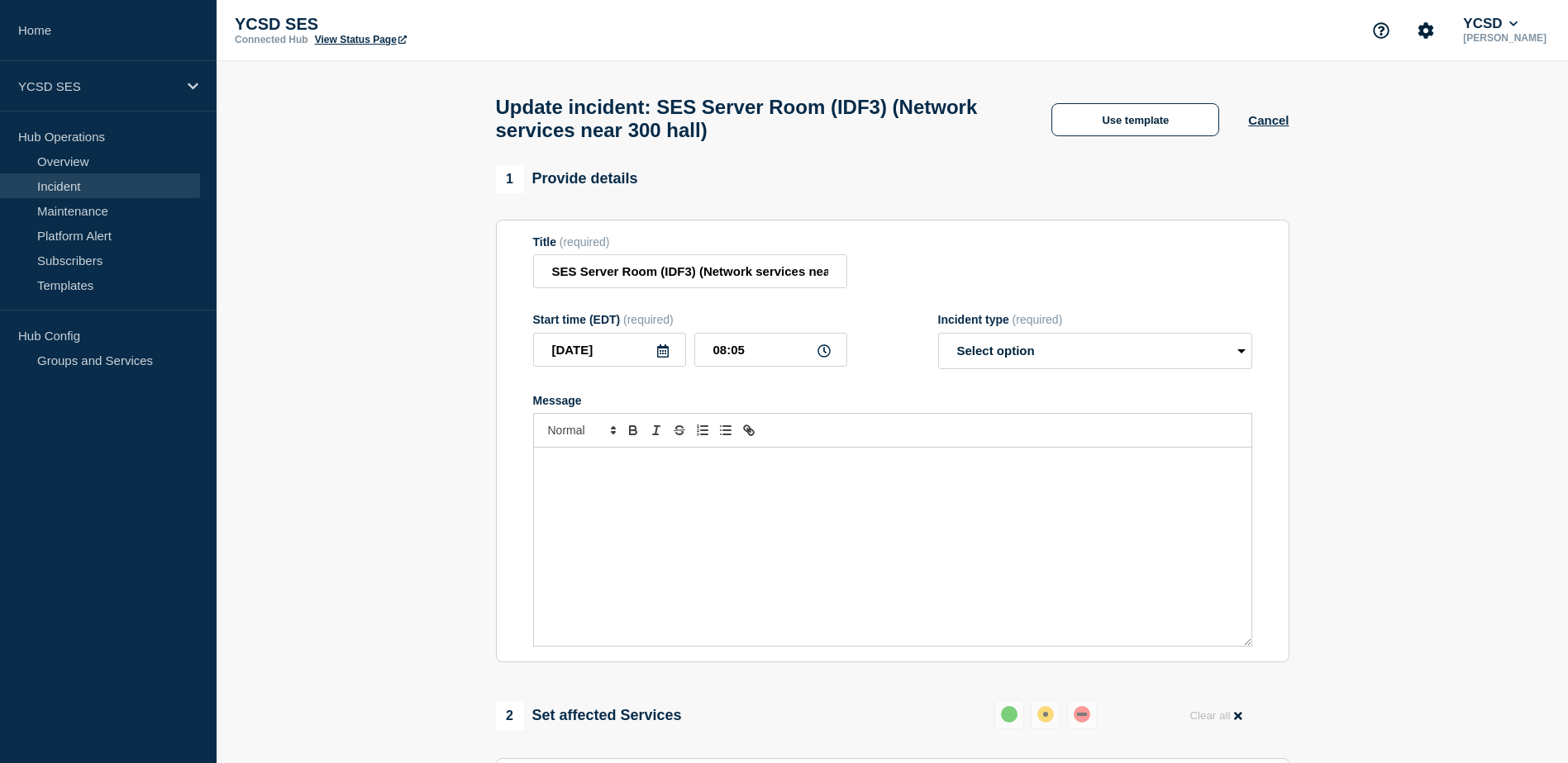
click at [995, 341] on div "Incident type (required) Select option Investigating Identified Monitoring Reso…" at bounding box center [1094, 340] width 314 height 56
click at [991, 360] on select "Select option Investigating Identified Monitoring Resolved" at bounding box center [1094, 351] width 314 height 36
select select "resolved"
click at [938, 340] on select "Select option Investigating Identified Monitoring Resolved" at bounding box center [1094, 351] width 314 height 36
click at [706, 540] on div "Message" at bounding box center [892, 546] width 718 height 198
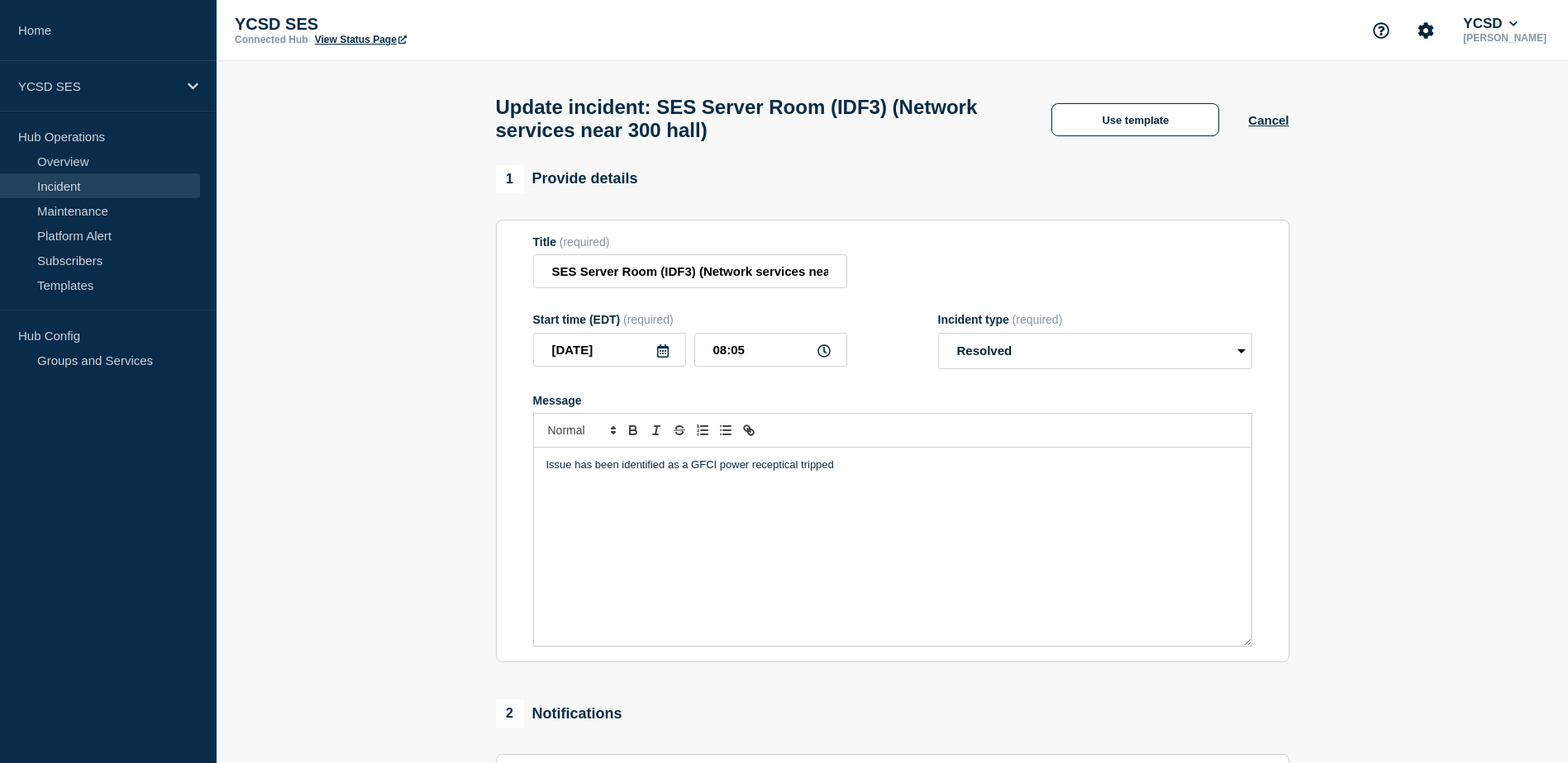
click at [730, 472] on p "Issue has been identified as a GFCI power receptical tripped" at bounding box center [893, 465] width 693 height 15
drag, startPoint x: 720, startPoint y: 476, endPoint x: 799, endPoint y: 481, distance: 79.2
click at [799, 473] on p "Issue has been identified as a GFCI power receptical tripped" at bounding box center [893, 465] width 693 height 15
copy p "power receptical"
click at [720, 473] on p "Issue has been identified as a GFCI power receptical tripped" at bounding box center [893, 465] width 693 height 15
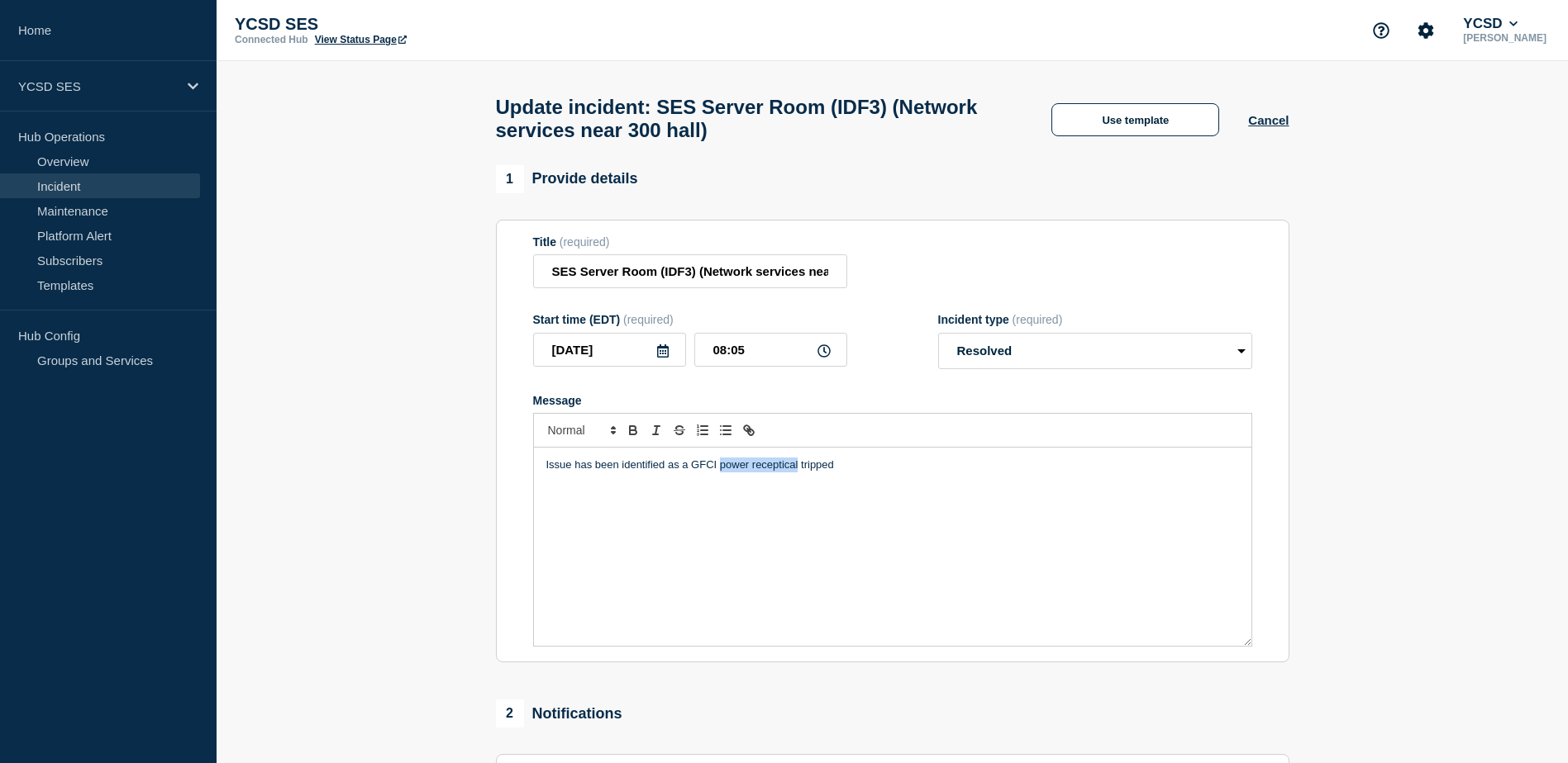
drag, startPoint x: 720, startPoint y: 471, endPoint x: 799, endPoint y: 481, distance: 79.6
click at [799, 473] on p "Issue has been identified as a GFCI power receptical tripped" at bounding box center [893, 465] width 693 height 15
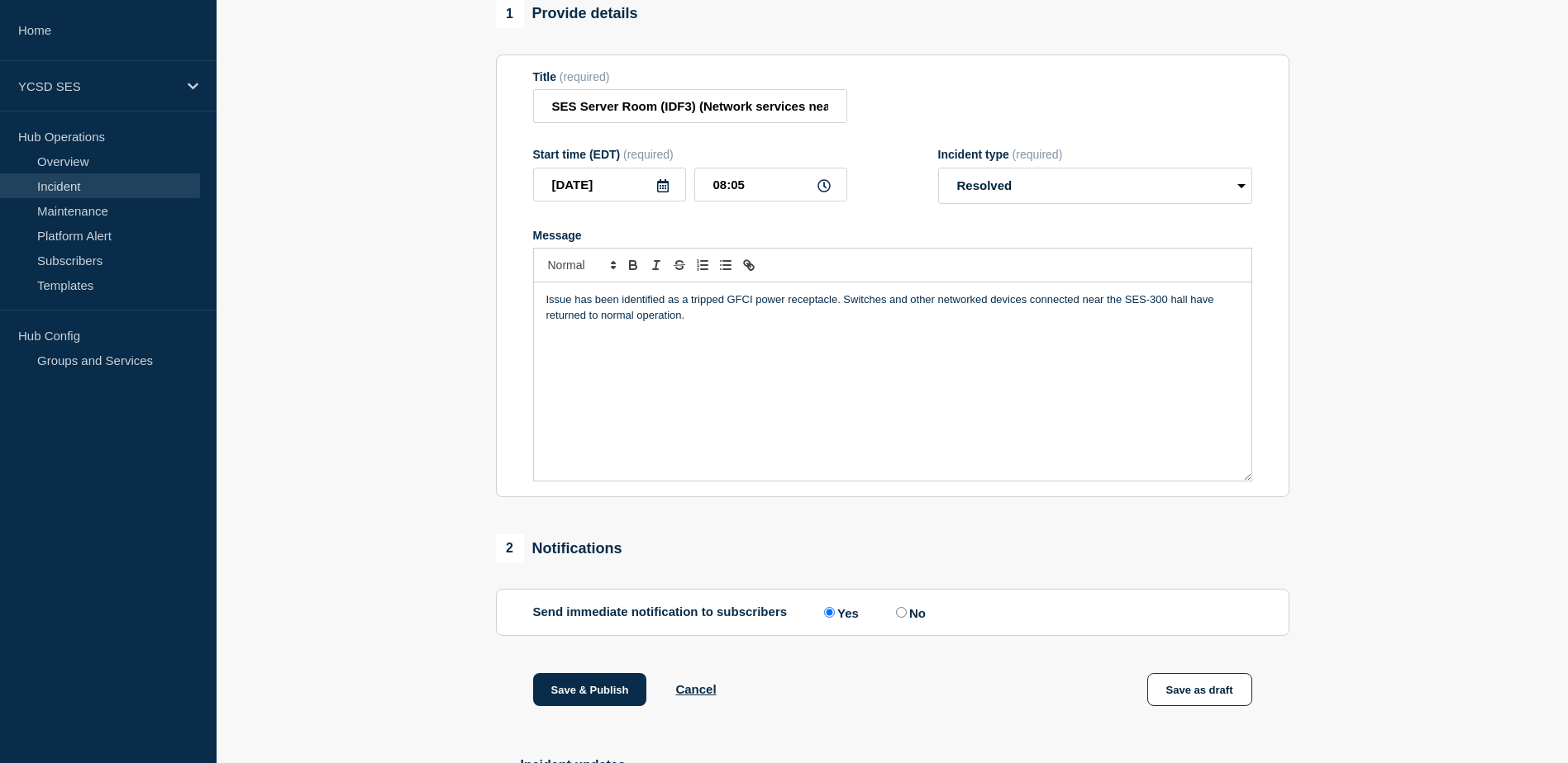
scroll to position [321, 0]
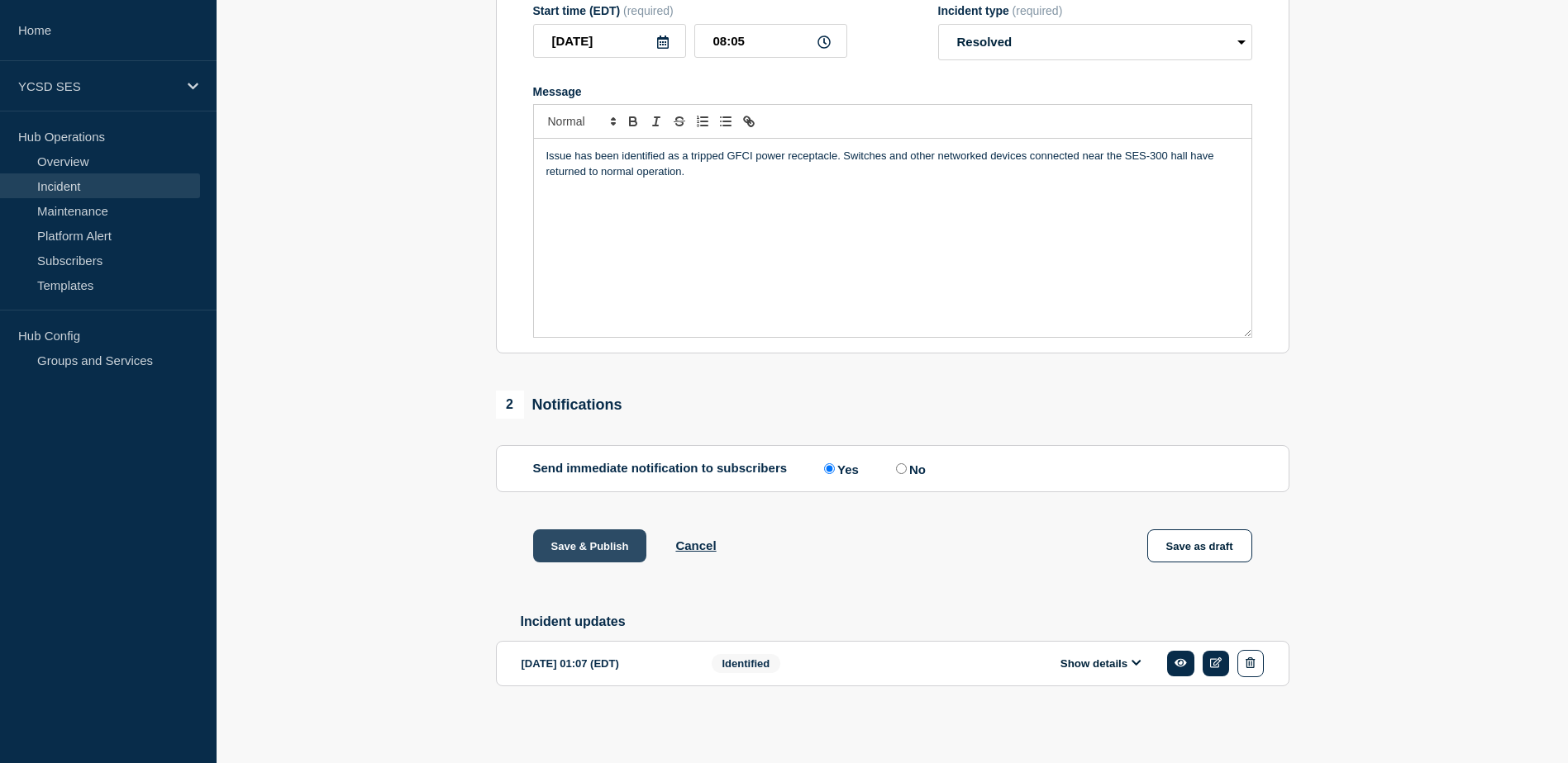
click at [575, 547] on button "Save & Publish" at bounding box center [590, 546] width 114 height 33
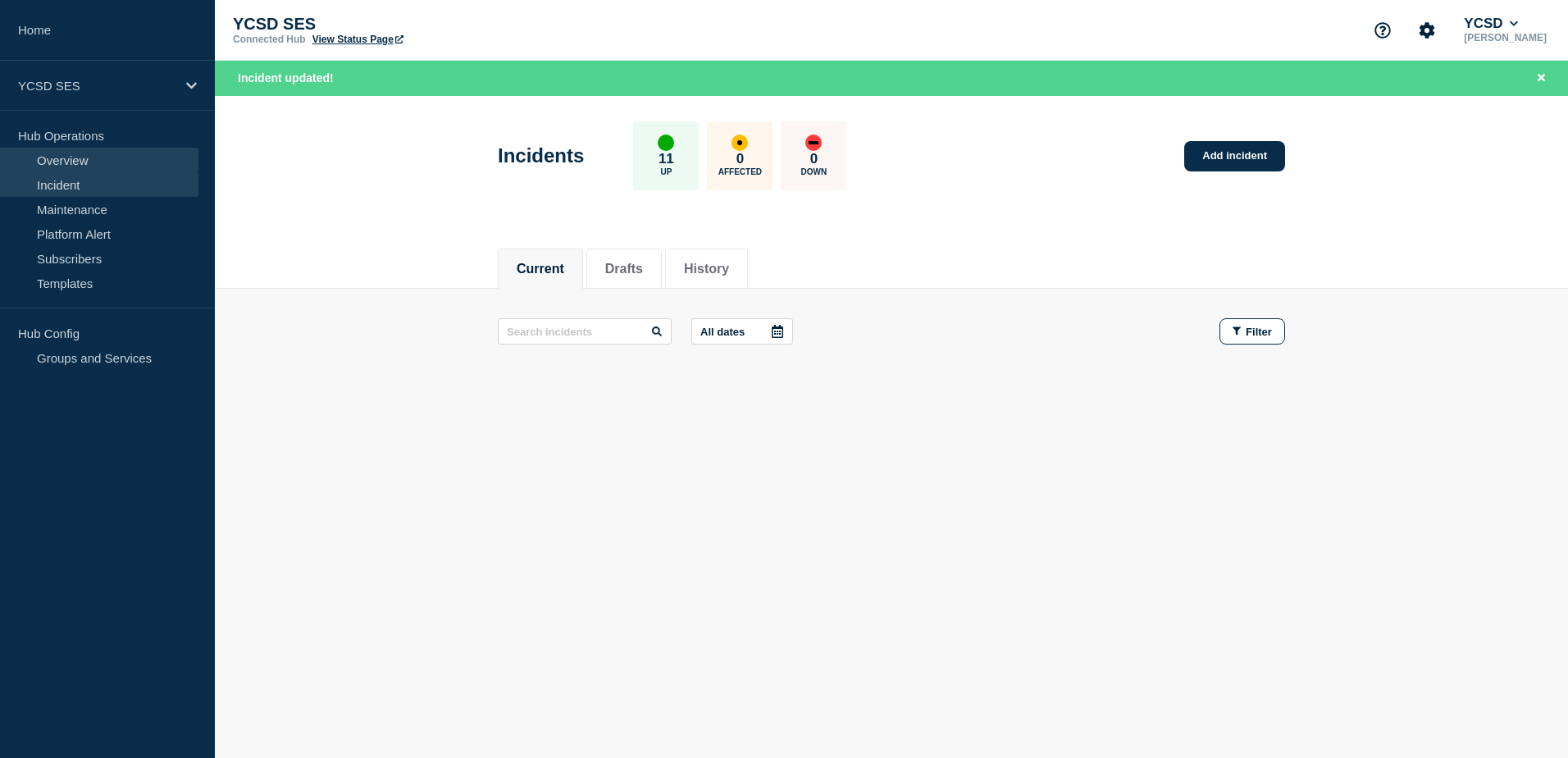
click at [54, 167] on link "Overview" at bounding box center [99, 160] width 199 height 25
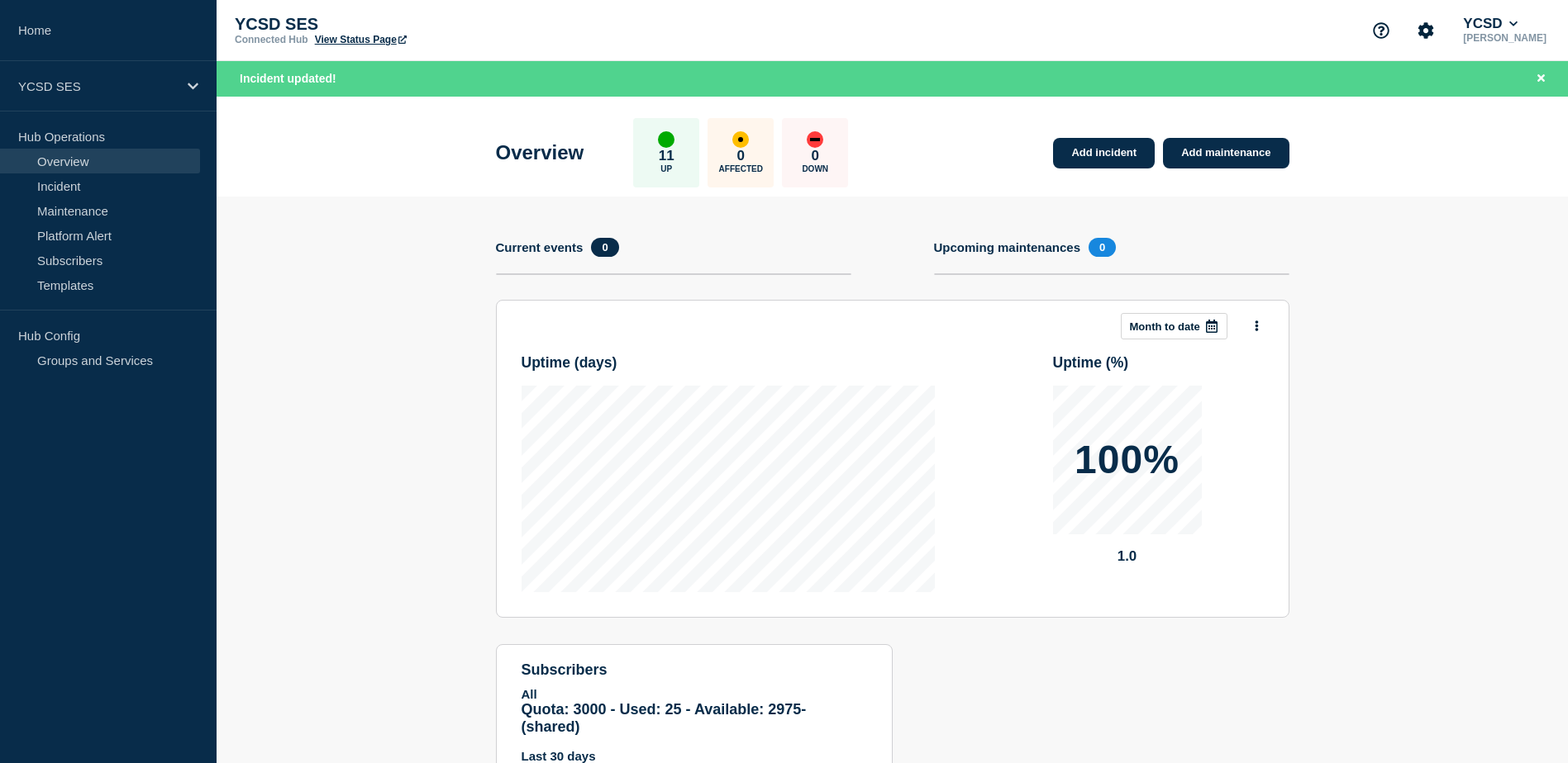
click at [296, 306] on section "Add incident Add maintenance Current events 0 Upcoming maintenances 0 This mont…" at bounding box center [892, 510] width 1351 height 626
drag, startPoint x: 1376, startPoint y: 434, endPoint x: 1460, endPoint y: 568, distance: 158.2
click at [1376, 434] on section "Add incident Add maintenance Current events 0 Upcoming maintenances 0 This mont…" at bounding box center [892, 510] width 1351 height 626
click at [1193, 244] on div "Upcoming maintenances 0" at bounding box center [1111, 247] width 355 height 19
click at [1449, 363] on section "Add incident Add maintenance Current events 0 Upcoming maintenances 0 This mont…" at bounding box center [892, 510] width 1351 height 626
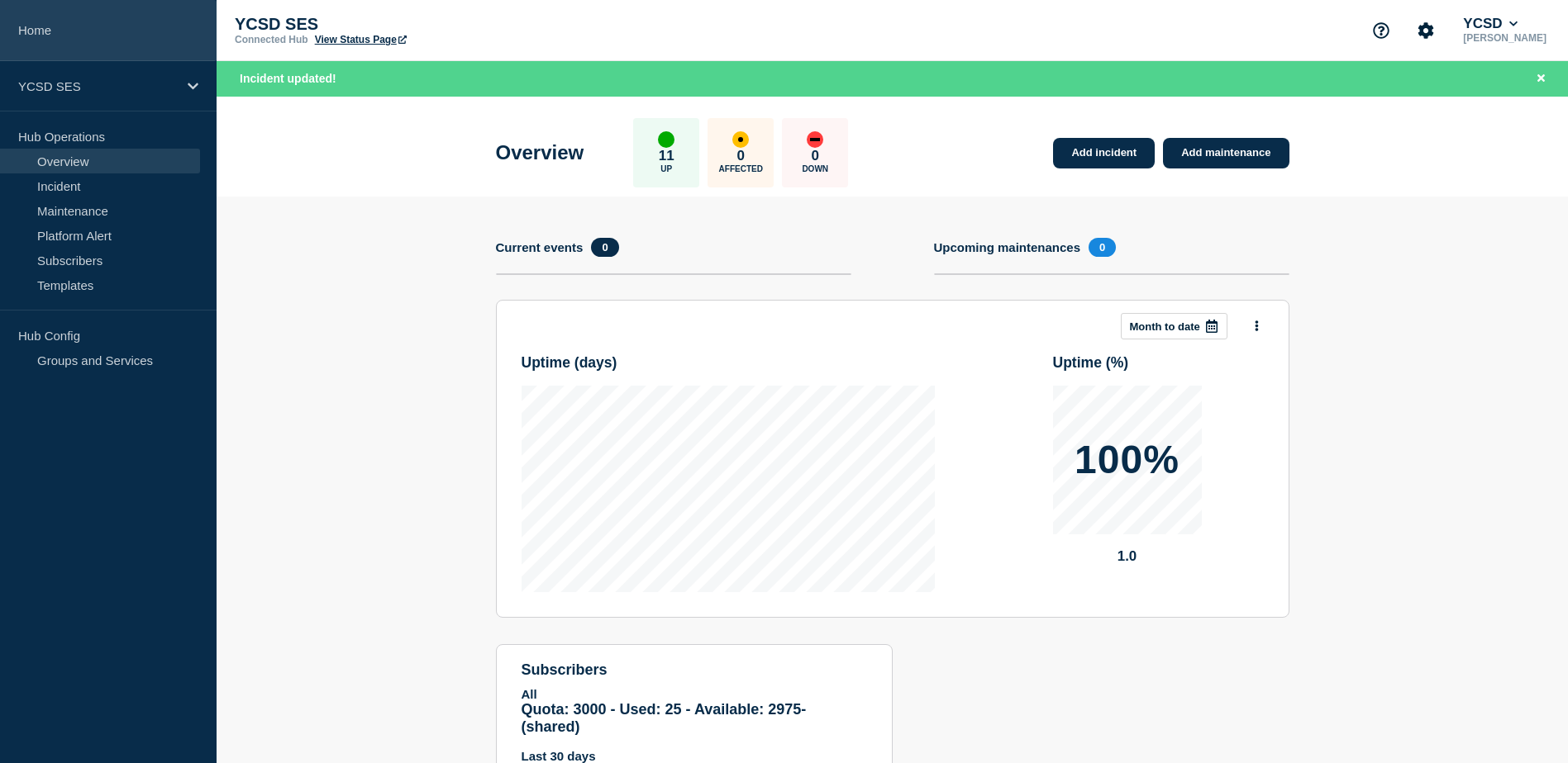
click at [75, 19] on link "Home" at bounding box center [108, 30] width 217 height 61
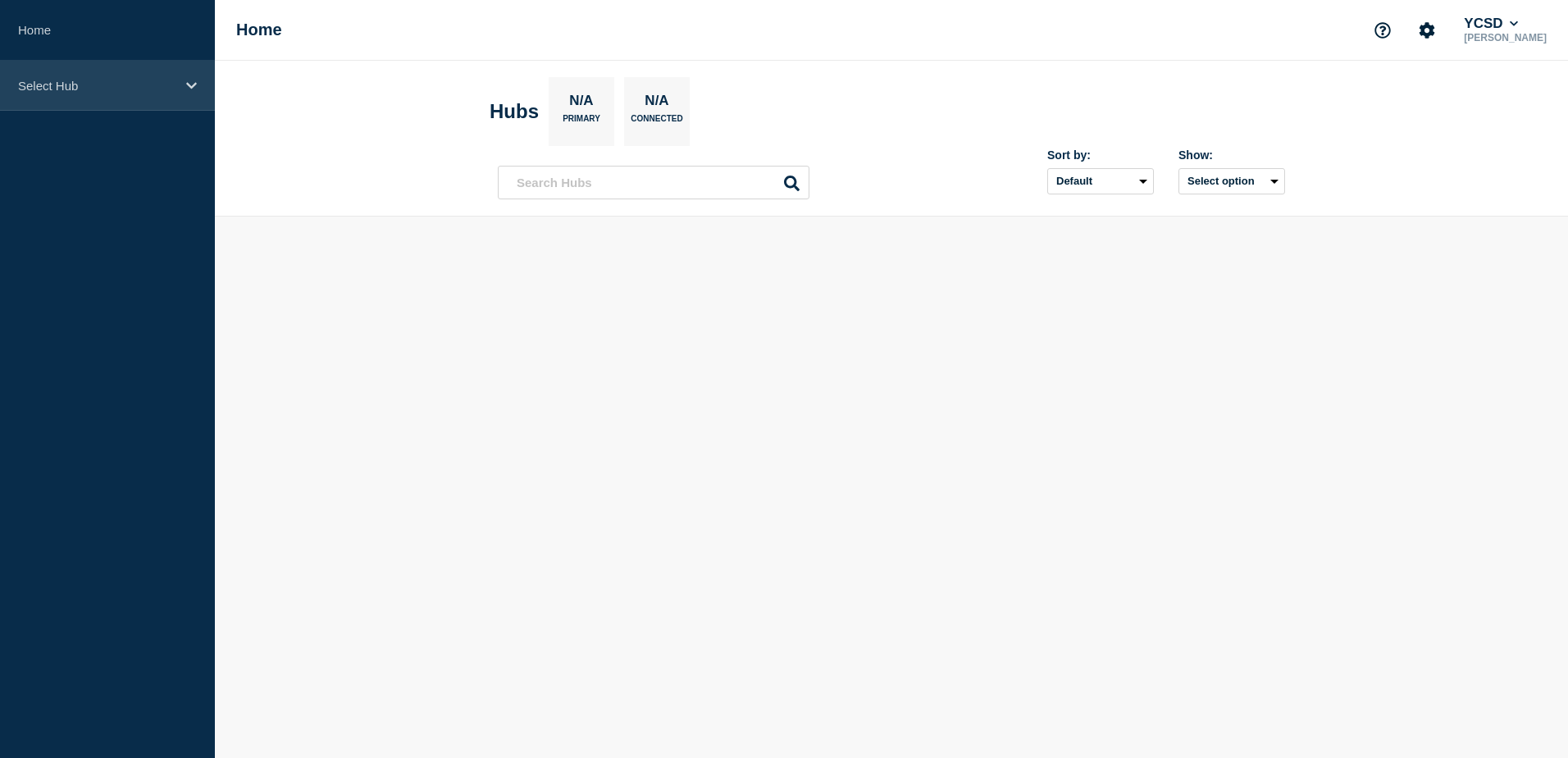
click at [96, 93] on div "Select Hub" at bounding box center [107, 85] width 215 height 50
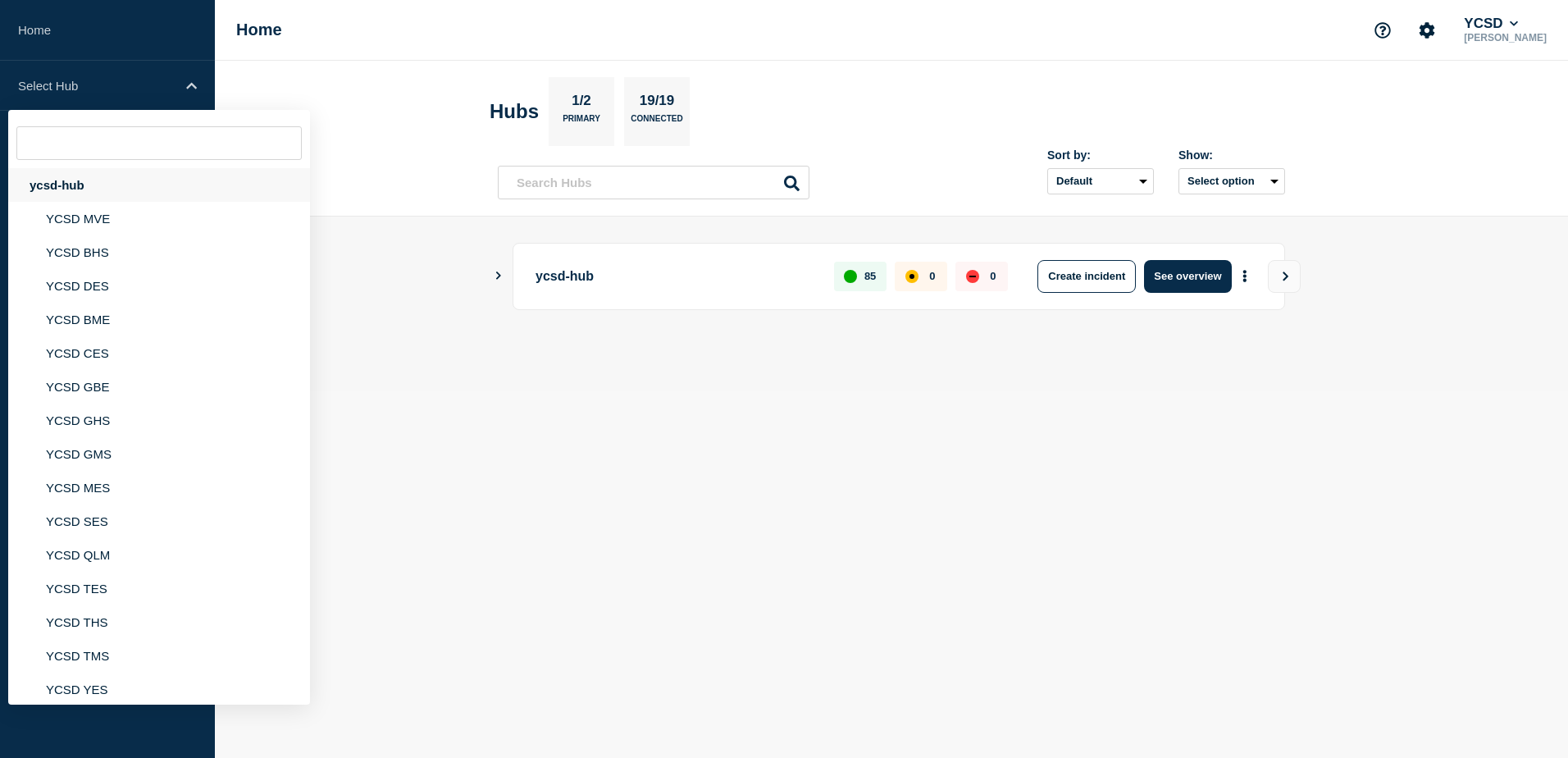
click at [96, 192] on div "ycsd-hub" at bounding box center [160, 184] width 302 height 33
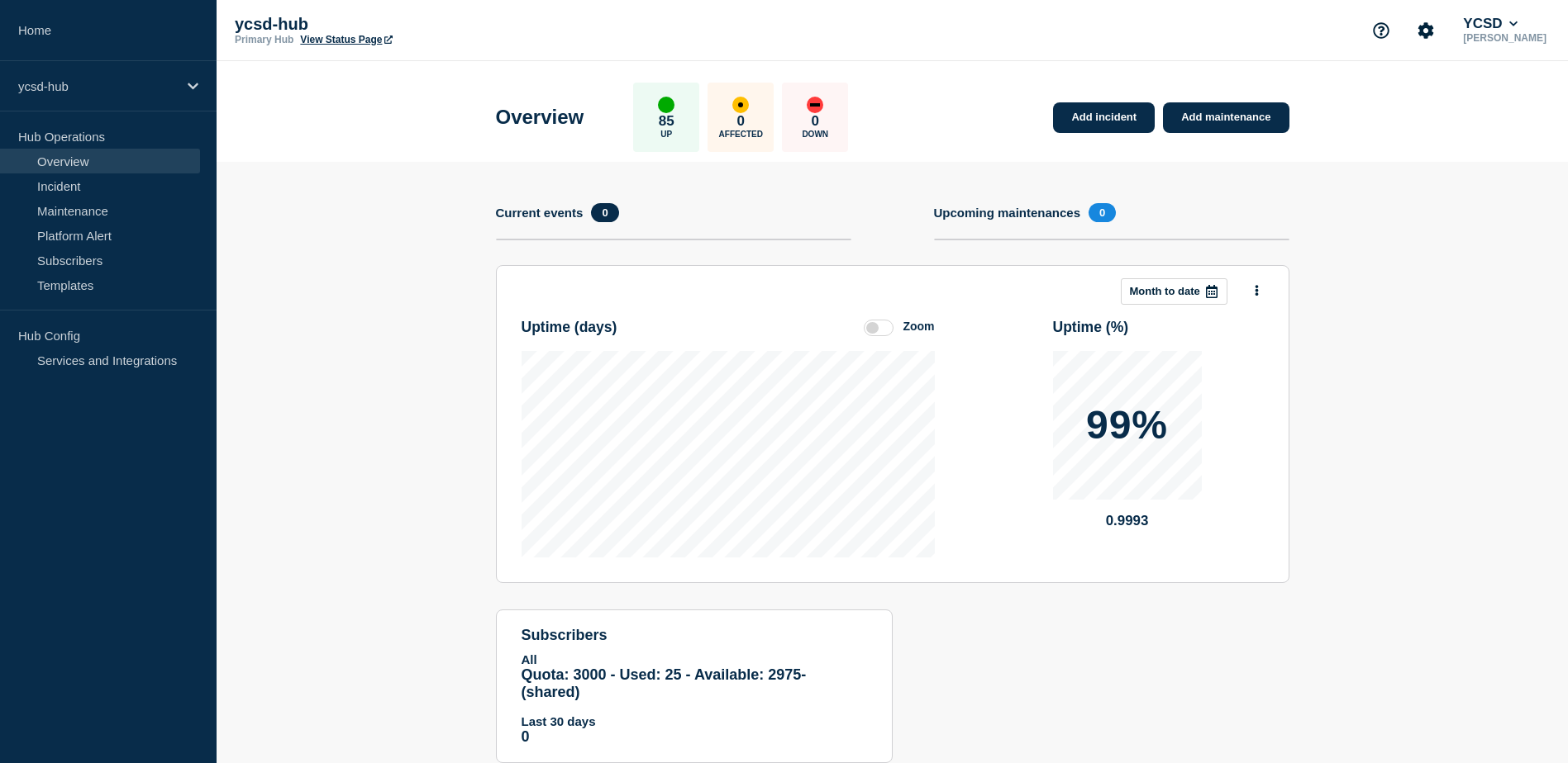
click at [880, 330] on label at bounding box center [879, 327] width 30 height 16
click at [0, 0] on input "Zoom" at bounding box center [0, 0] width 0 height 0
click at [873, 331] on label at bounding box center [879, 327] width 30 height 16
click at [0, 0] on input "Reset" at bounding box center [0, 0] width 0 height 0
click at [1381, 241] on section "Add incident Add maintenance Current events 0 Upcoming maintenances 0 This mont…" at bounding box center [892, 474] width 1351 height 626
